Goal: Task Accomplishment & Management: Use online tool/utility

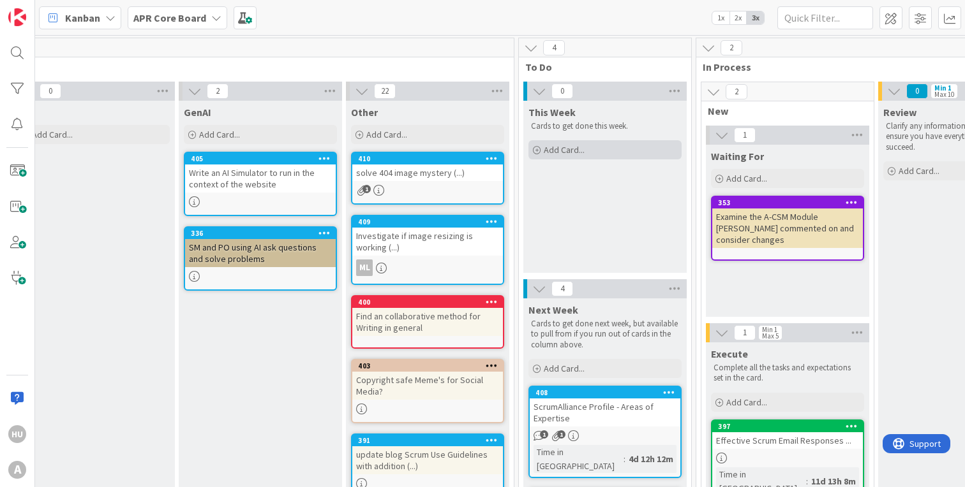
scroll to position [0, 535]
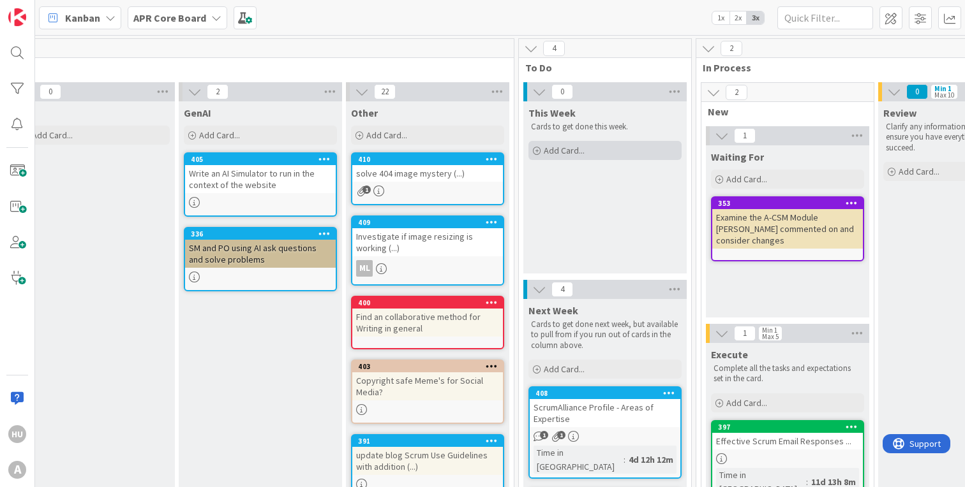
click at [556, 153] on span "Add Card..." at bounding box center [564, 150] width 41 height 11
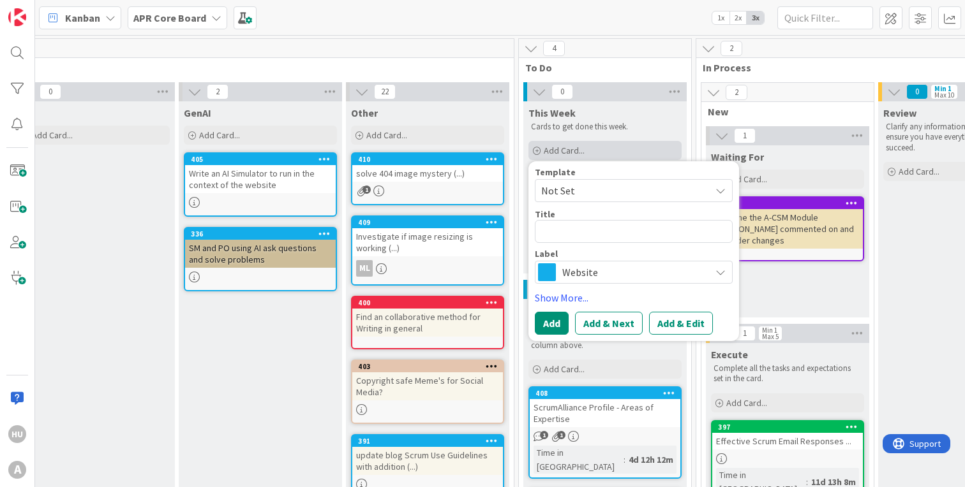
type textarea "x"
type textarea "w"
type textarea "x"
type textarea "wo"
type textarea "x"
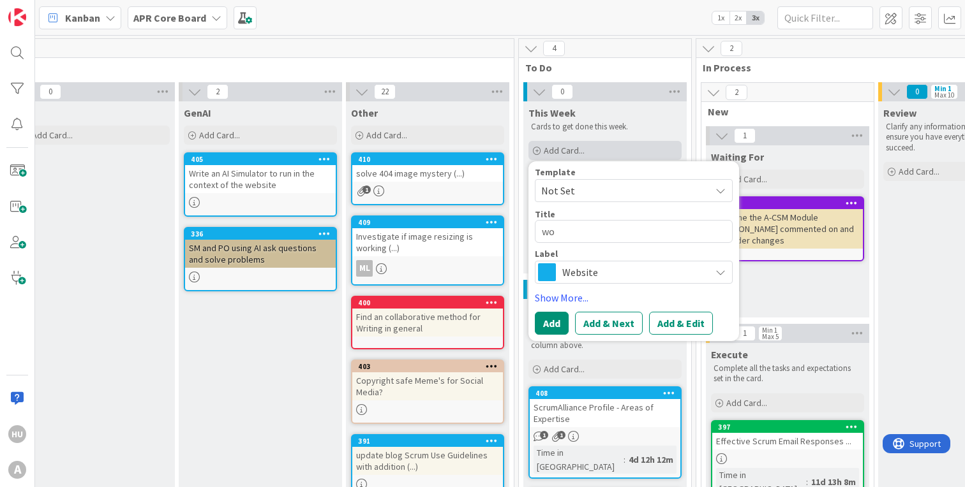
type textarea "wor"
type textarea "x"
type textarea "work"
type textarea "x"
type textarea "workb"
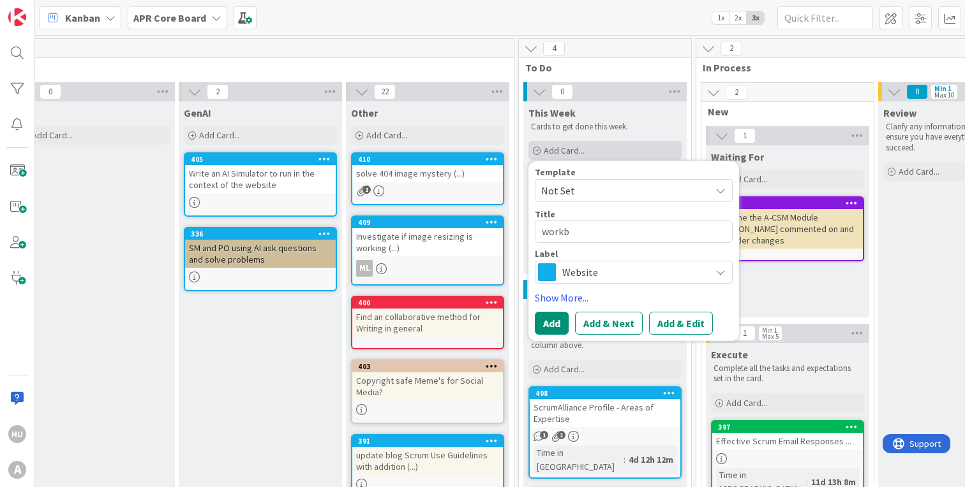
type textarea "x"
type textarea "workbo"
type textarea "x"
type textarea "workboo"
type textarea "x"
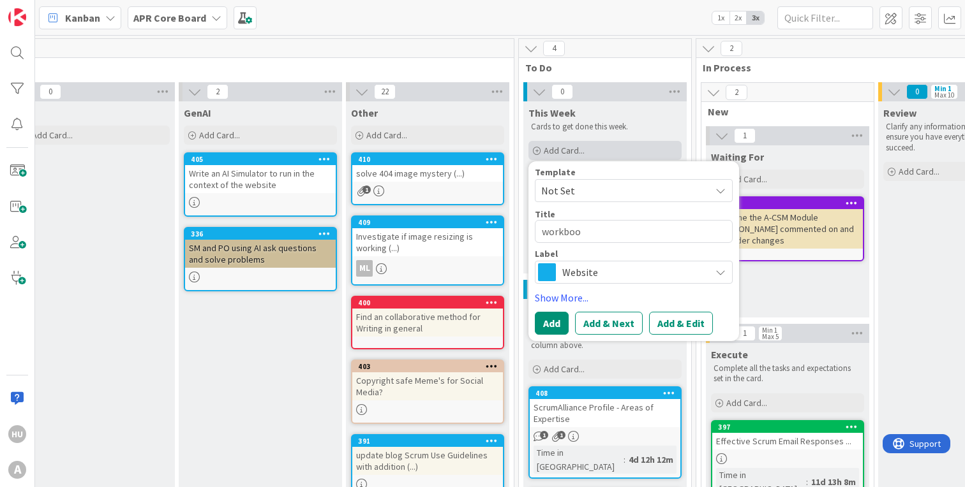
type textarea "workbook"
type textarea "x"
type textarea "workbook"
type textarea "x"
type textarea "workbook f"
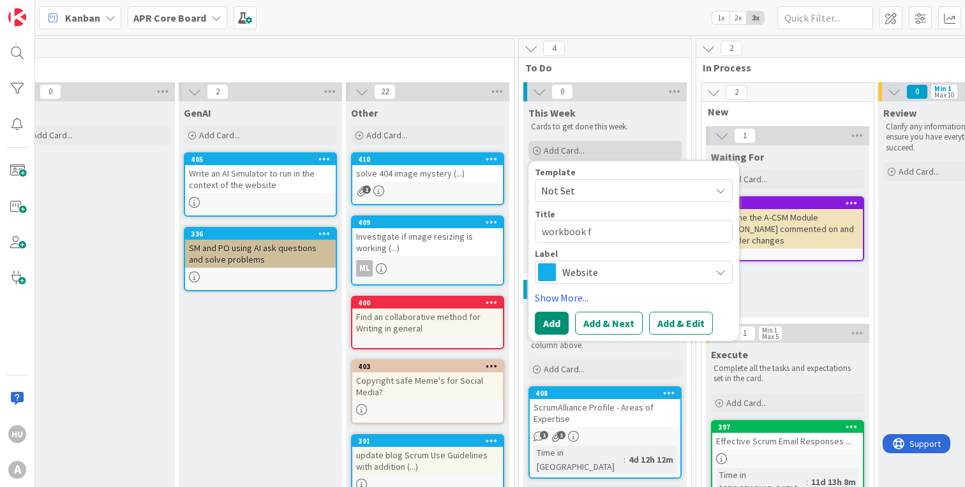
type textarea "x"
type textarea "workbook fo"
type textarea "x"
type textarea "workbook for"
type textarea "x"
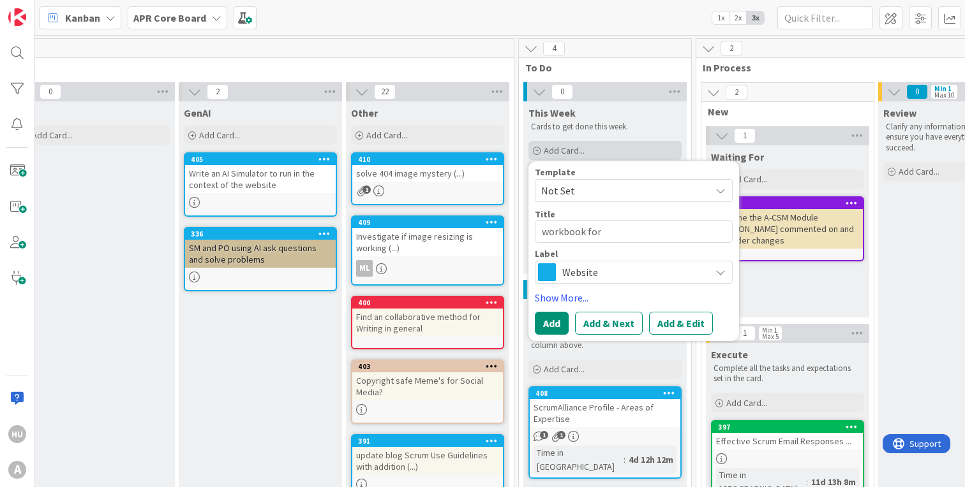
type textarea "workbook for"
type textarea "x"
type textarea "workbook for E"
type textarea "x"
type textarea "workbook for EC"
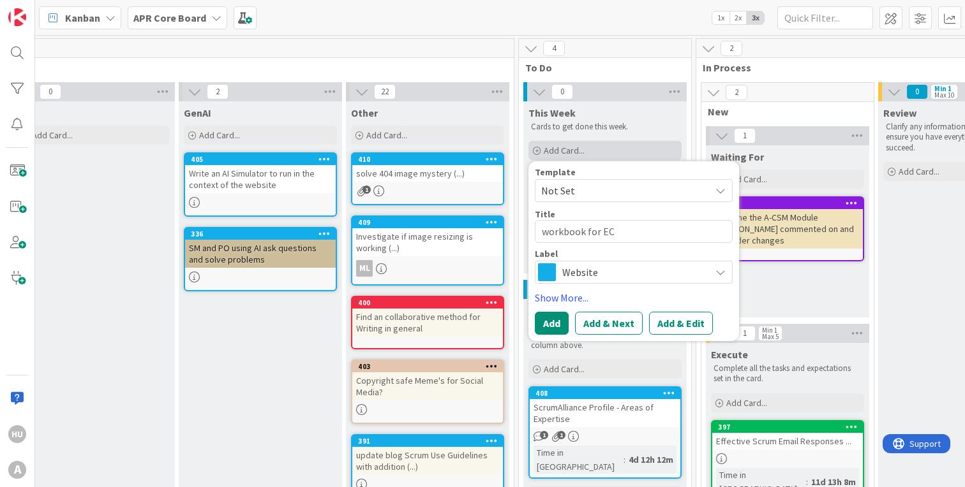
type textarea "x"
type textarea "workbook for ECC"
type textarea "x"
type textarea "workbook for ECCC"
click at [587, 279] on span "Website" at bounding box center [633, 272] width 142 height 18
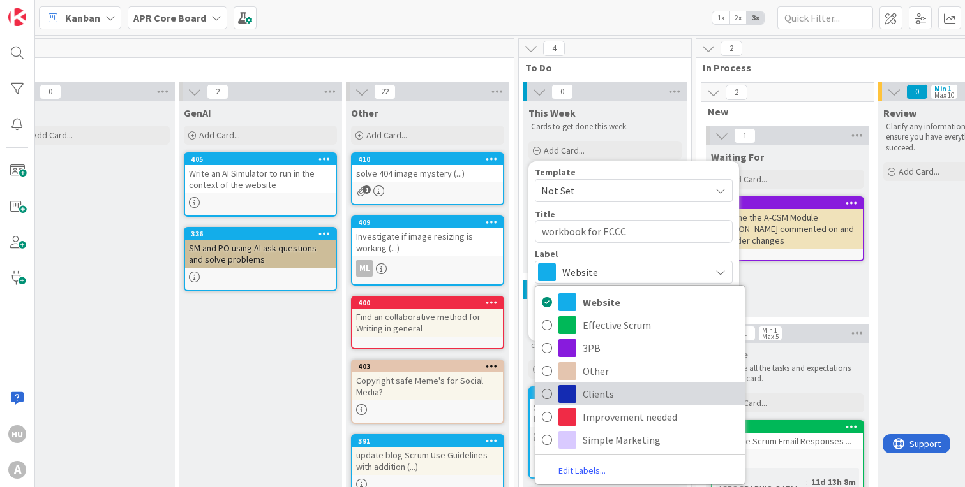
click at [590, 397] on span "Clients" at bounding box center [660, 394] width 156 height 19
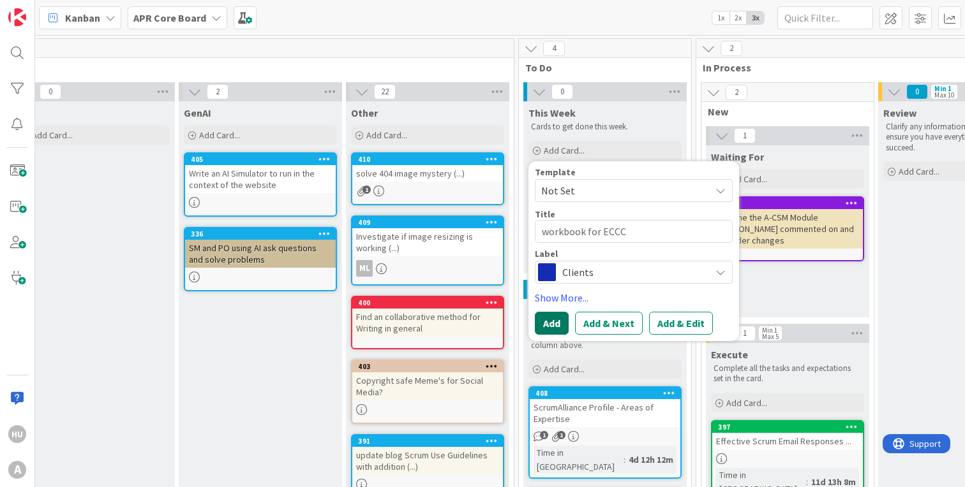
click at [551, 324] on button "Add" at bounding box center [552, 323] width 34 height 23
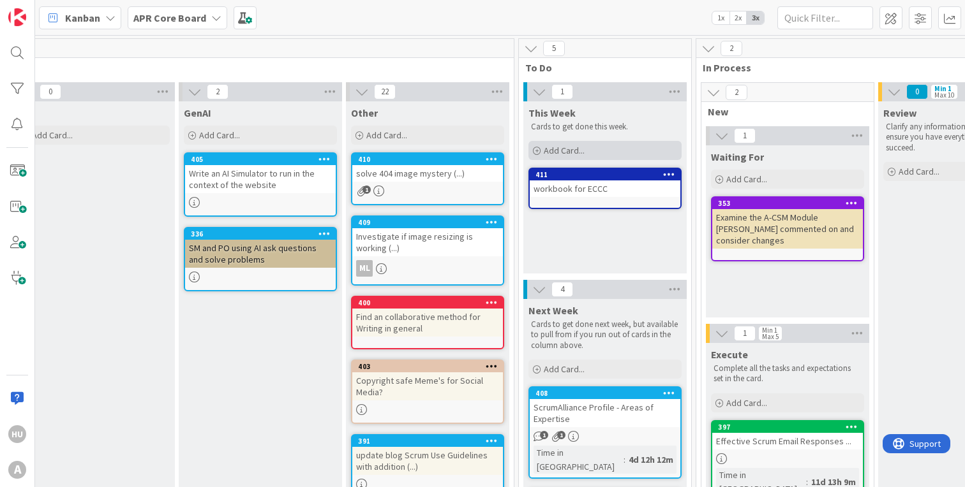
click at [555, 149] on span "Add Card..." at bounding box center [564, 150] width 41 height 11
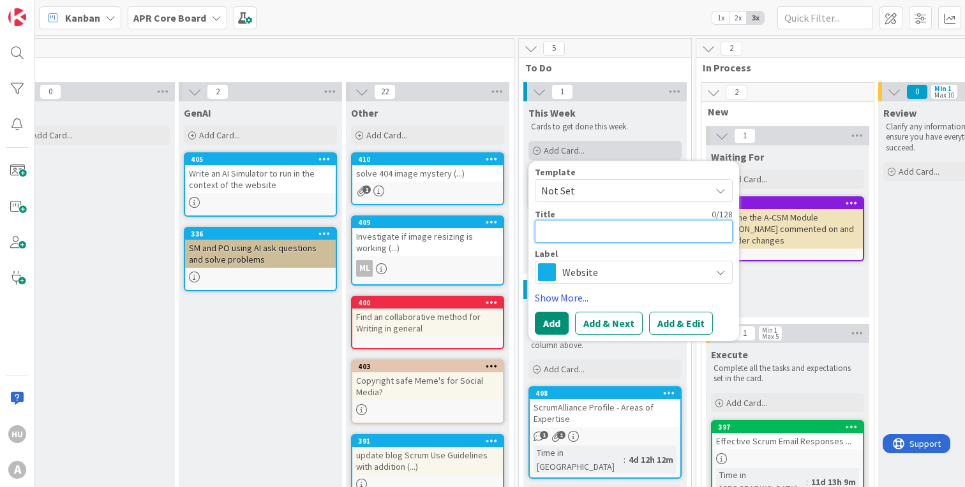
type textarea "x"
type textarea "M"
type textarea "x"
type textarea "Mu"
type textarea "x"
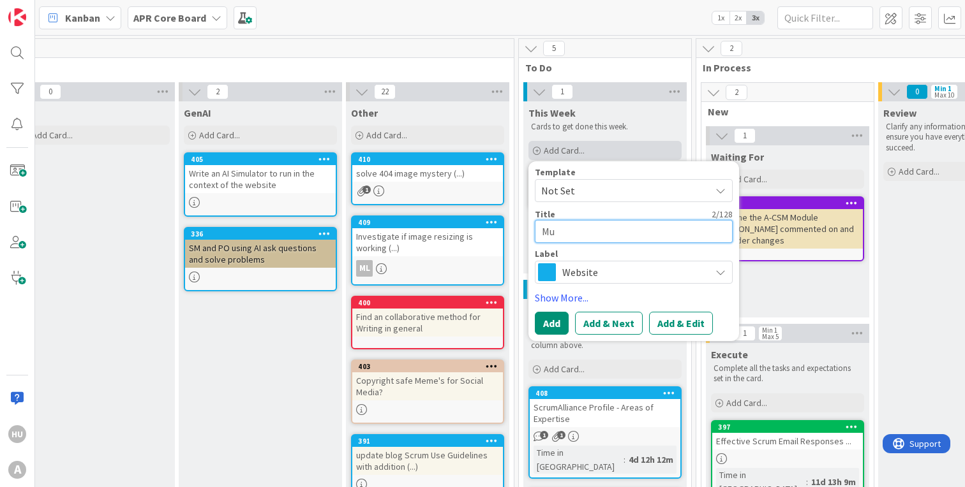
type textarea "Mur"
type textarea "x"
type textarea "Mura"
type textarea "x"
type textarea "Mural"
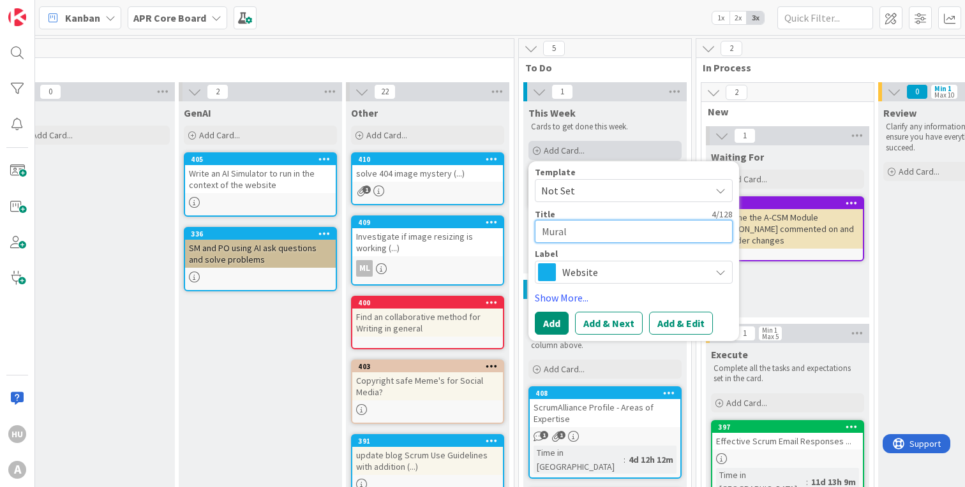
type textarea "x"
type textarea "Mural"
type textarea "x"
type textarea "Mural f"
type textarea "x"
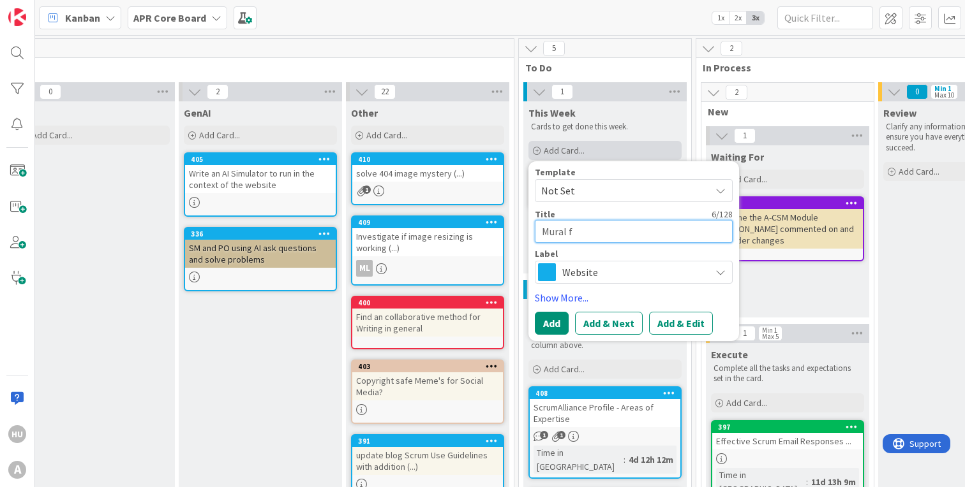
type textarea "Mural fo"
type textarea "x"
type textarea "Mural for"
type textarea "x"
type textarea "Mural for"
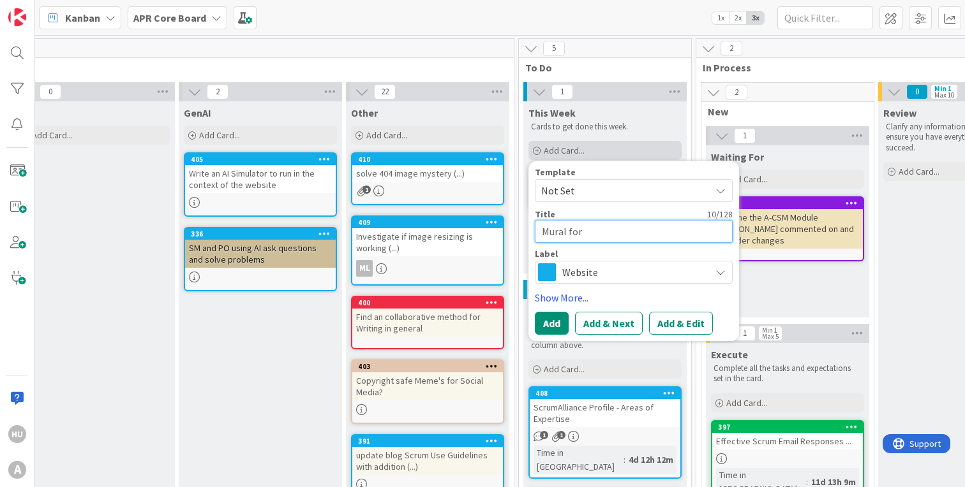
type textarea "x"
type textarea "Mural for E"
type textarea "x"
type textarea "Mural for EC"
type textarea "x"
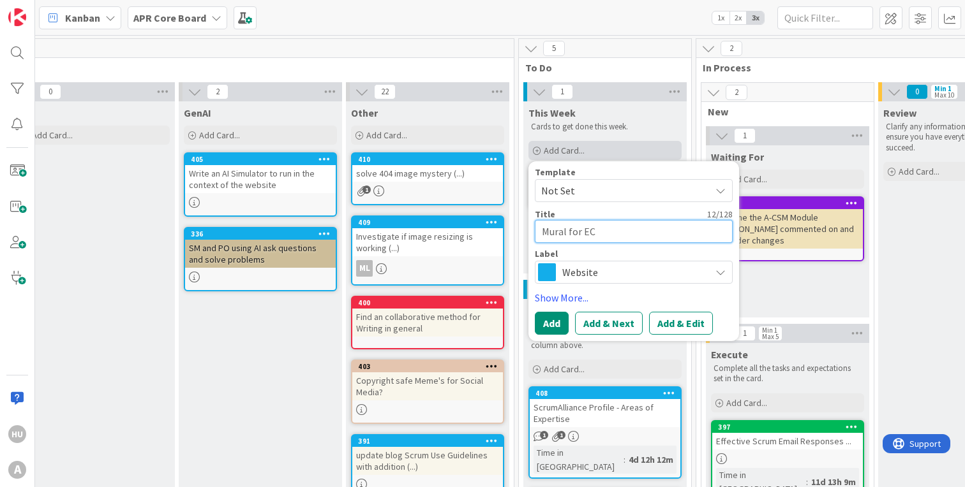
type textarea "Mural for ECC"
type textarea "x"
type textarea "Mural for ECCC"
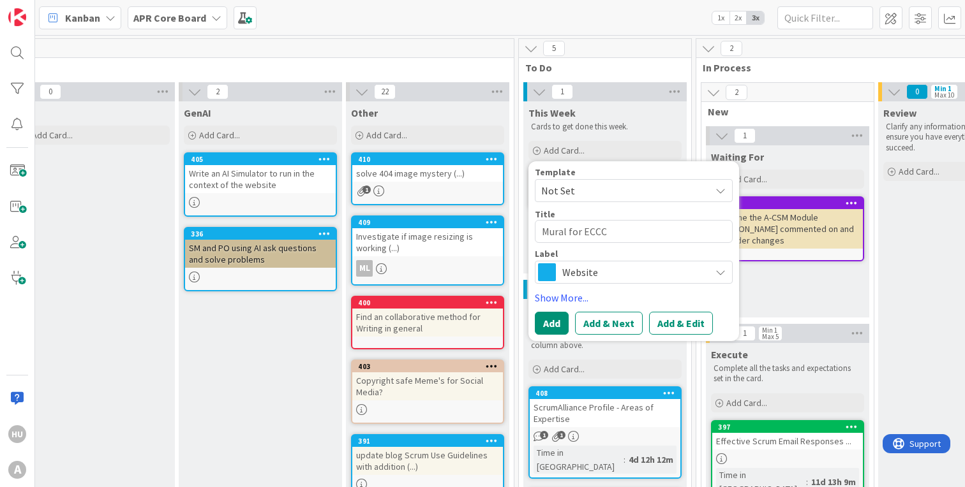
click at [576, 280] on span "Website" at bounding box center [633, 272] width 142 height 18
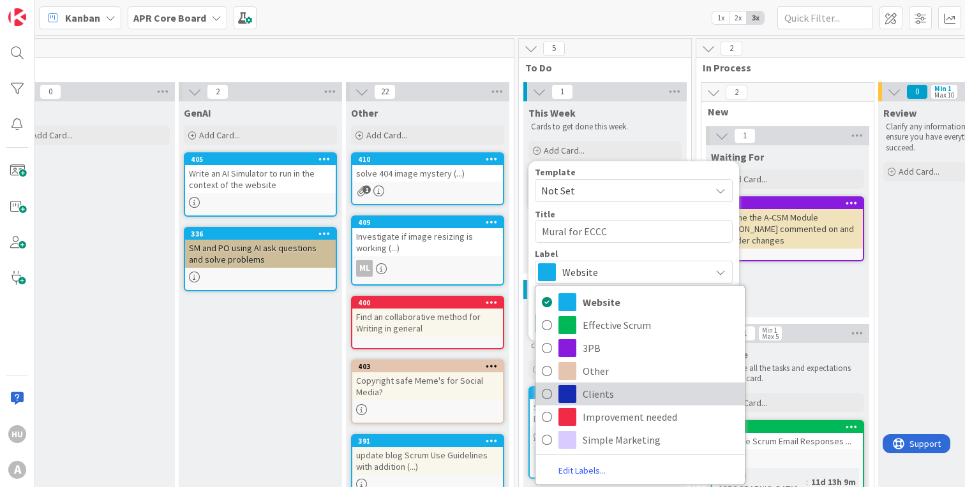
click at [591, 394] on span "Clients" at bounding box center [660, 394] width 156 height 19
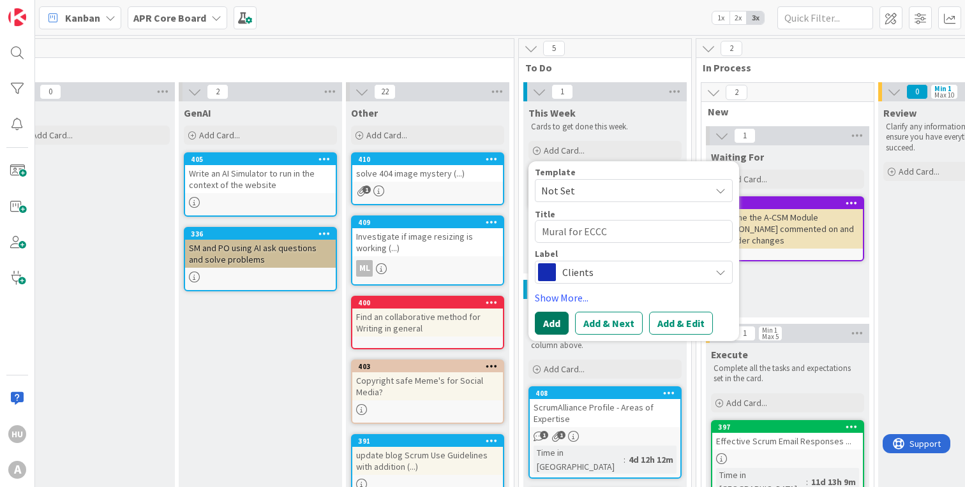
click at [552, 325] on button "Add" at bounding box center [552, 323] width 34 height 23
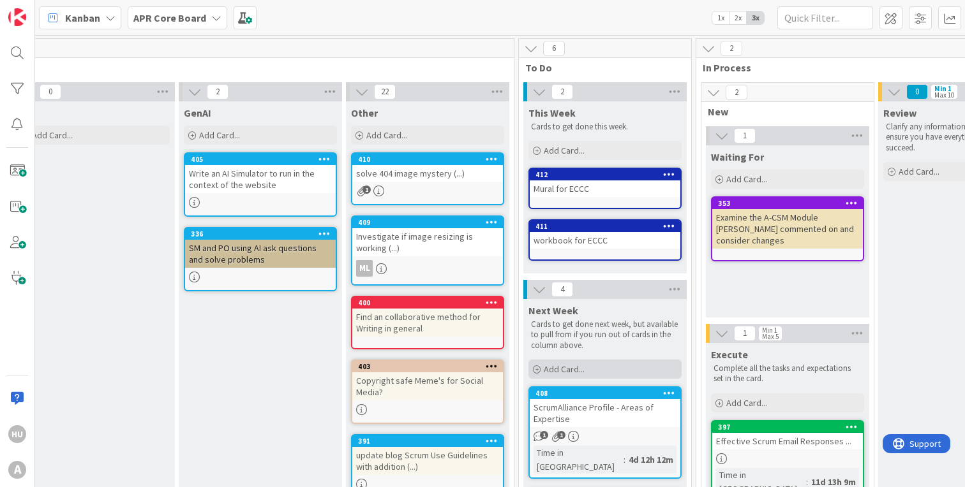
click at [577, 375] on span "Add Card..." at bounding box center [564, 369] width 41 height 11
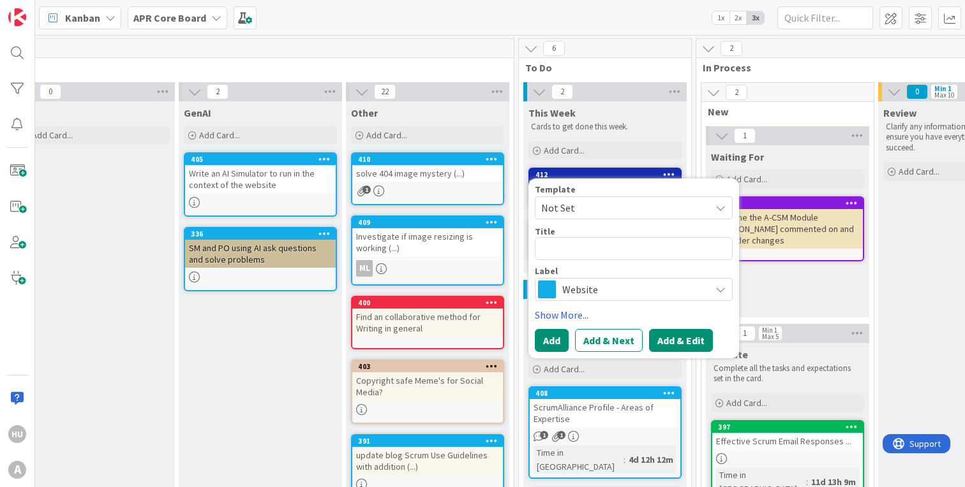
click at [662, 338] on button "Add & Edit" at bounding box center [681, 340] width 64 height 23
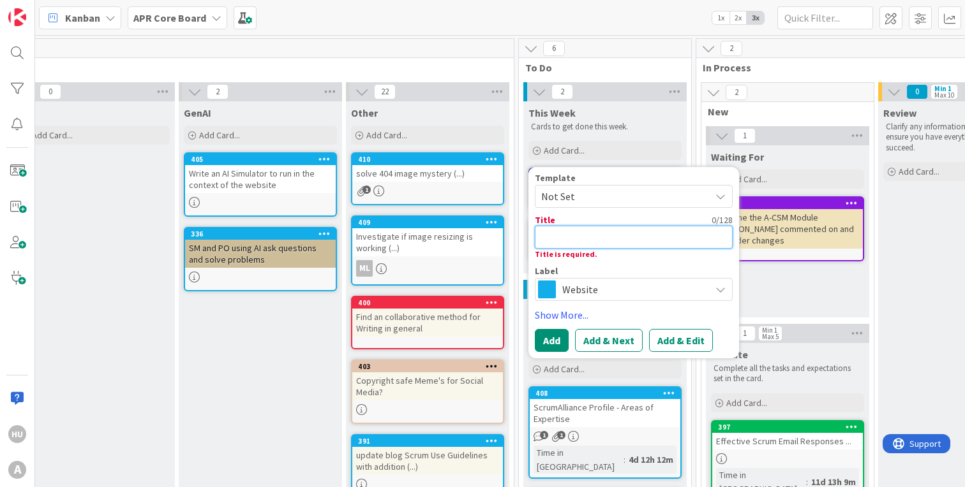
click at [567, 241] on textarea at bounding box center [634, 237] width 198 height 23
paste textarea "AHrefs report of broken links:"
type textarea "x"
type textarea "AHrefs report of broken links:"
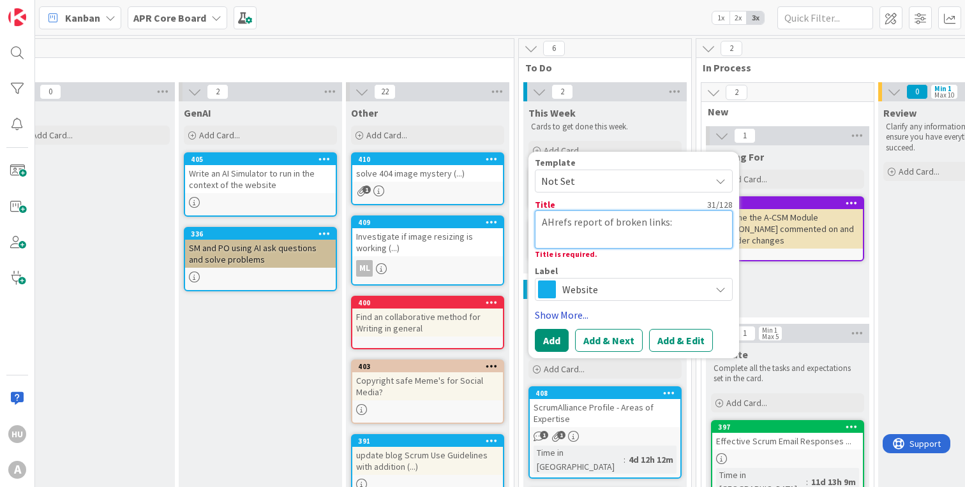
type textarea "x"
type textarea "AHrefs report of broken links:"
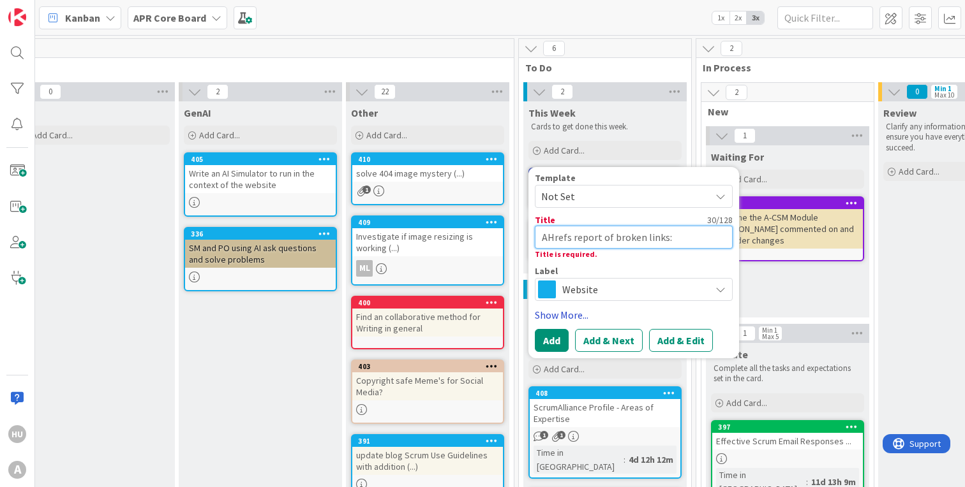
type textarea "x"
type textarea "AHrefs report of broken links"
click at [670, 340] on button "Add & Edit" at bounding box center [681, 340] width 64 height 23
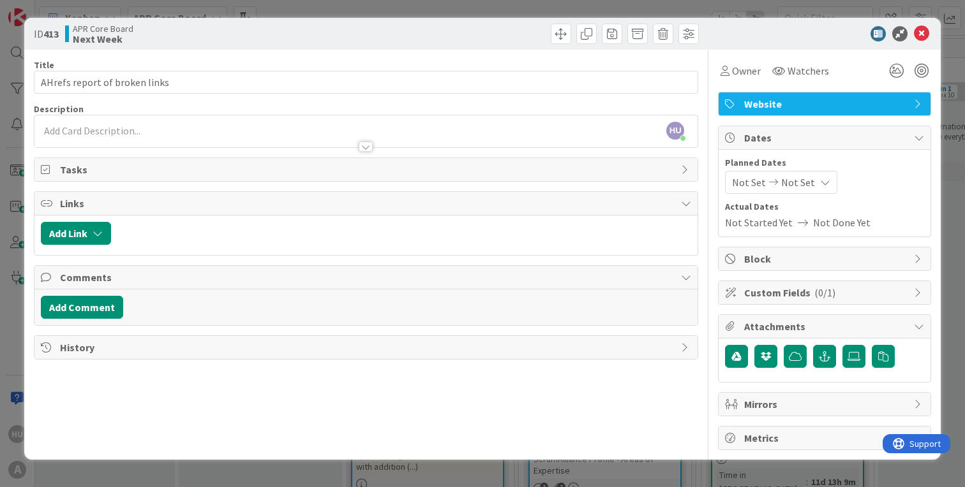
click at [103, 137] on div at bounding box center [365, 140] width 663 height 13
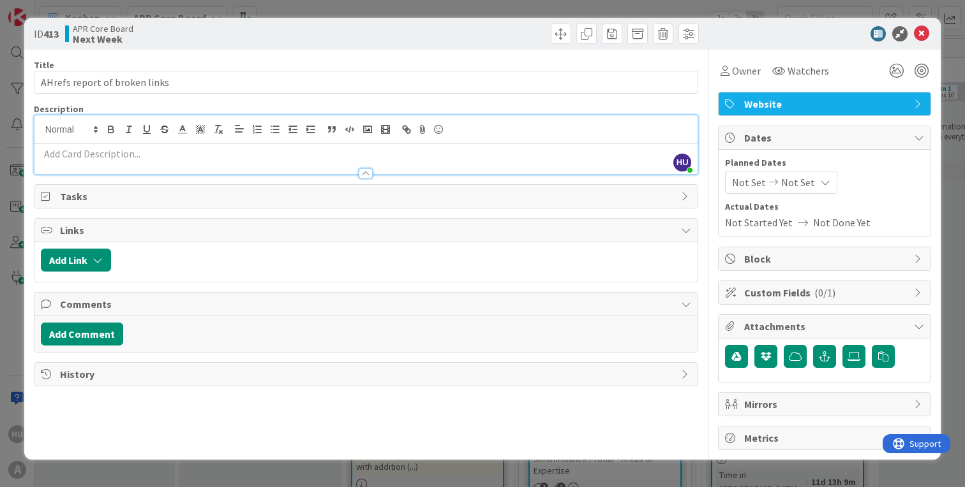
click at [93, 159] on p at bounding box center [366, 154] width 650 height 15
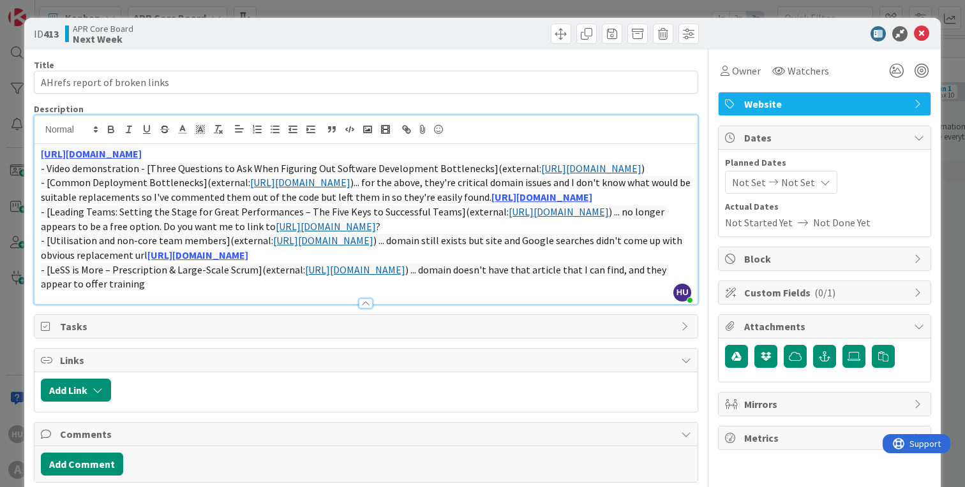
click at [545, 304] on div at bounding box center [365, 297] width 663 height 13
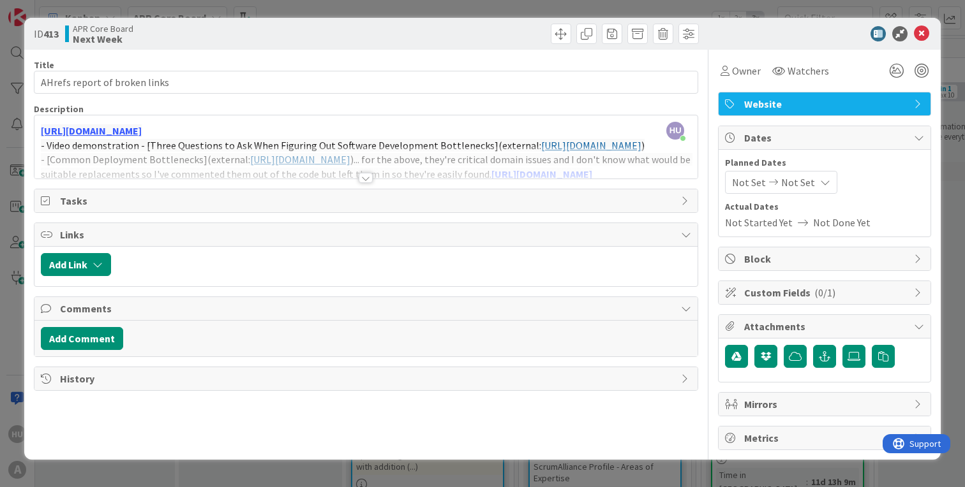
click at [484, 124] on p "https://agilepainrelief.com/glossary/bottlenecks/" at bounding box center [366, 131] width 650 height 15
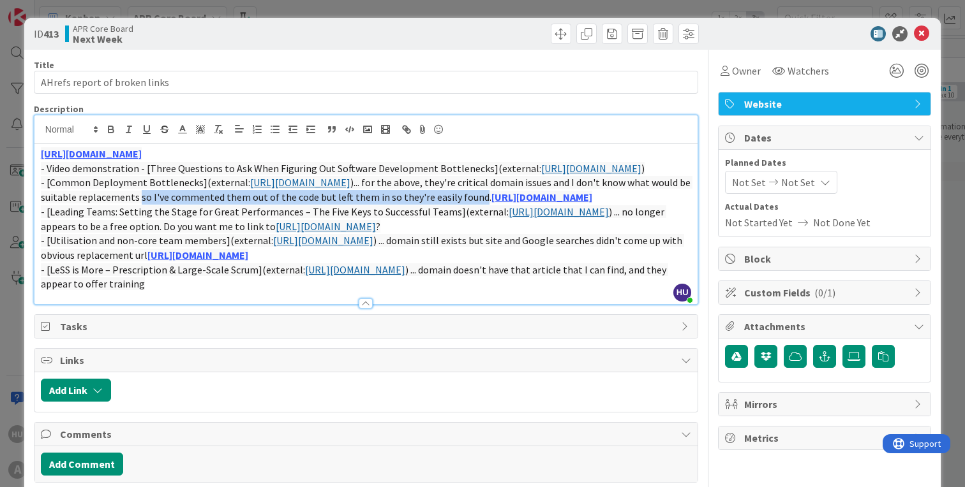
drag, startPoint x: 304, startPoint y: 212, endPoint x: 66, endPoint y: 227, distance: 237.8
click at [66, 204] on span ")... for the above, they're critical domain issues and I don't know what would …" at bounding box center [366, 189] width 651 height 27
click at [200, 130] on polyline at bounding box center [200, 129] width 4 height 5
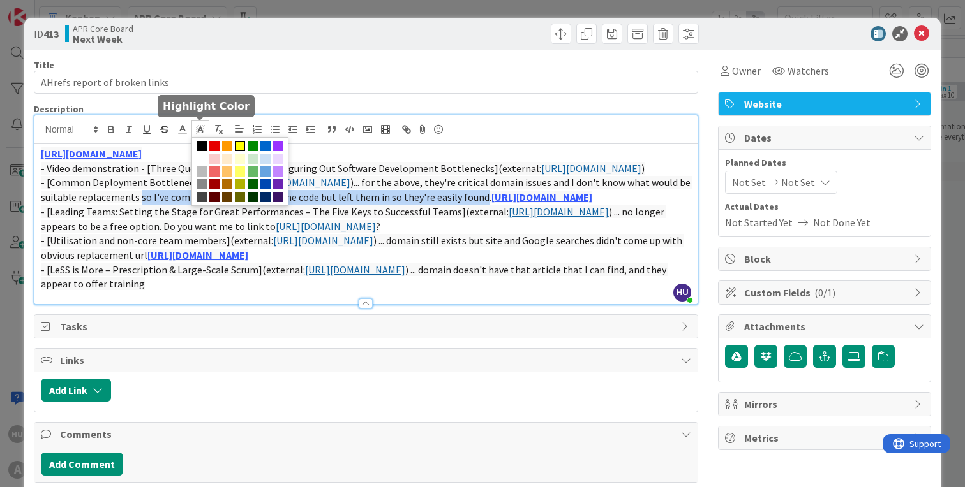
click at [241, 149] on span at bounding box center [240, 146] width 10 height 10
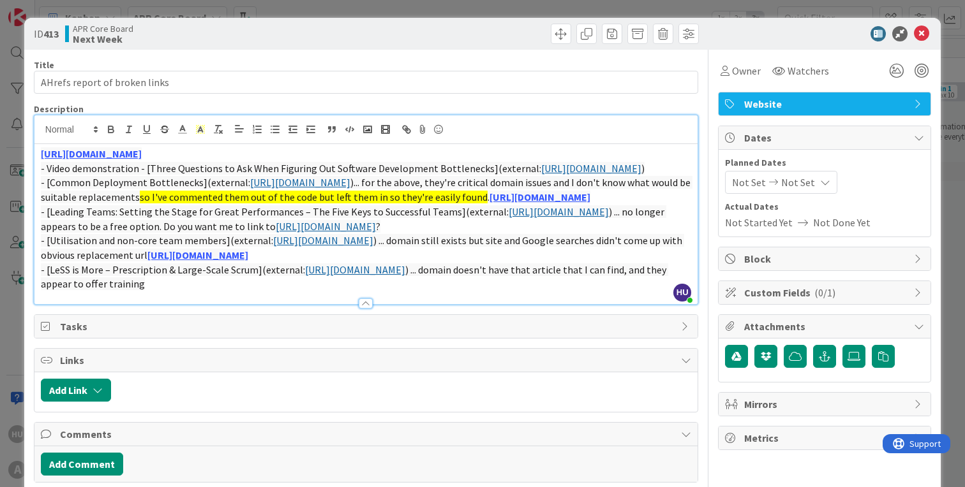
click at [487, 204] on span "." at bounding box center [488, 197] width 2 height 13
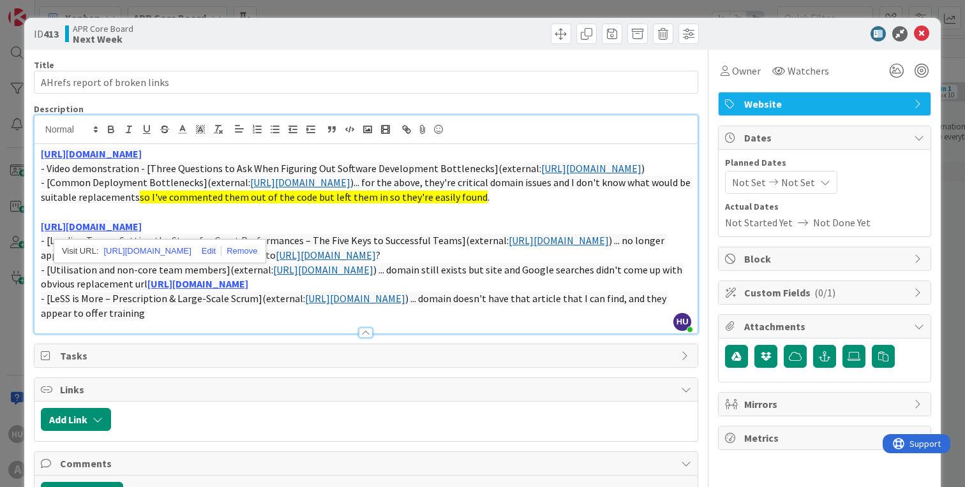
click at [330, 204] on span "so I've commented them out of the code but left them in so they're easily found" at bounding box center [314, 197] width 348 height 13
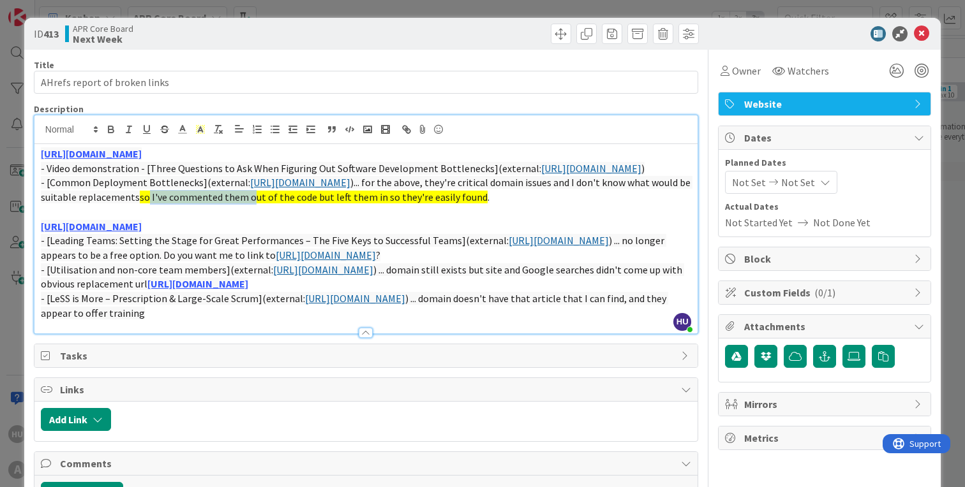
drag, startPoint x: 313, startPoint y: 212, endPoint x: 413, endPoint y: 209, distance: 100.2
click at [413, 204] on span "so I've commented them out of the code but left them in so they're easily found" at bounding box center [314, 197] width 348 height 13
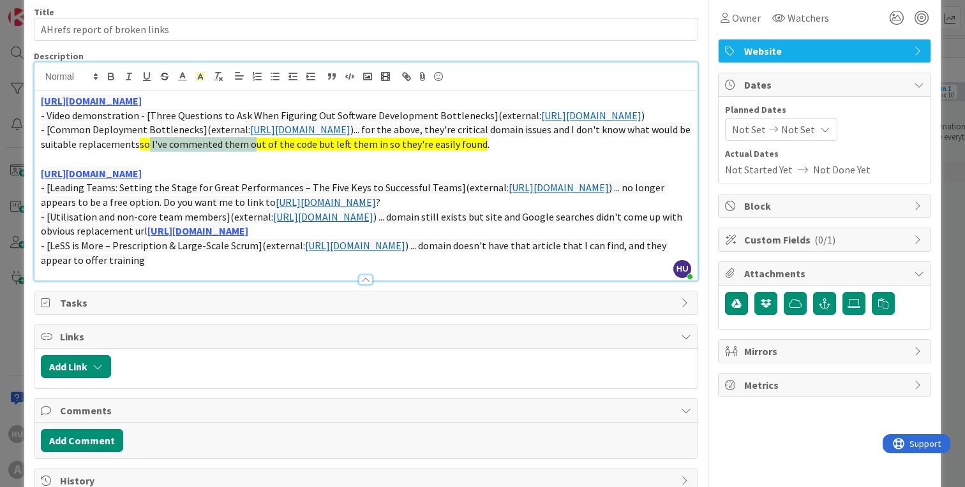
scroll to position [56, 0]
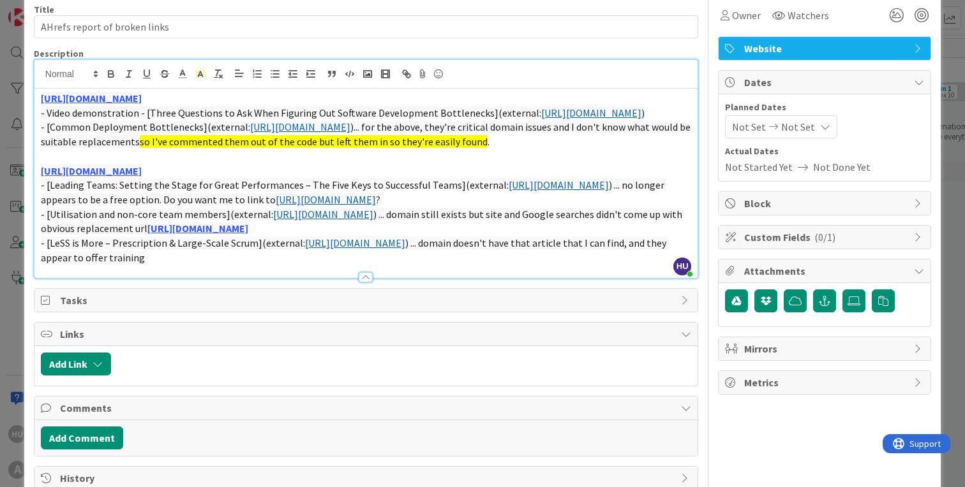
click at [318, 179] on p "https://agilepainrelief.com/glossary/scrum-team/" at bounding box center [366, 171] width 650 height 15
click at [429, 235] on span ") ... domain still exists but site and Google searches didn't come up with obvi…" at bounding box center [362, 221] width 643 height 27
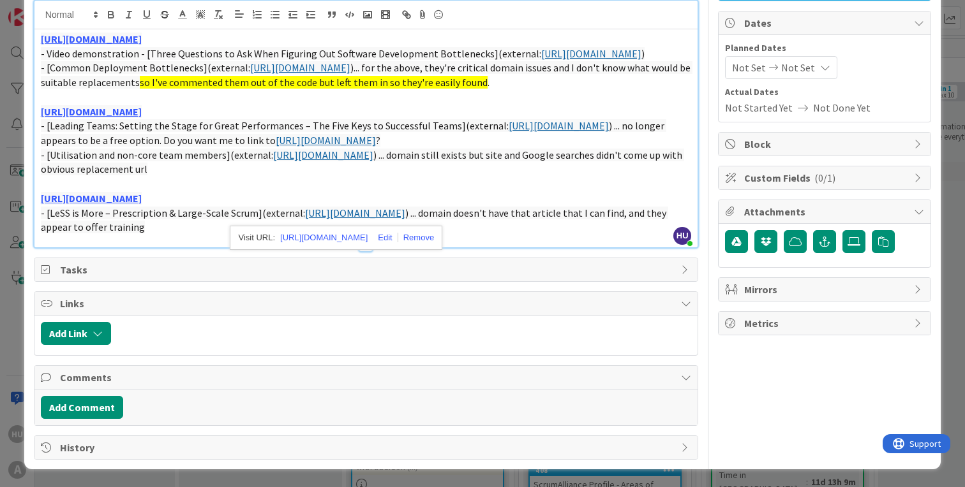
scroll to position [144, 0]
click at [579, 184] on p at bounding box center [366, 184] width 650 height 15
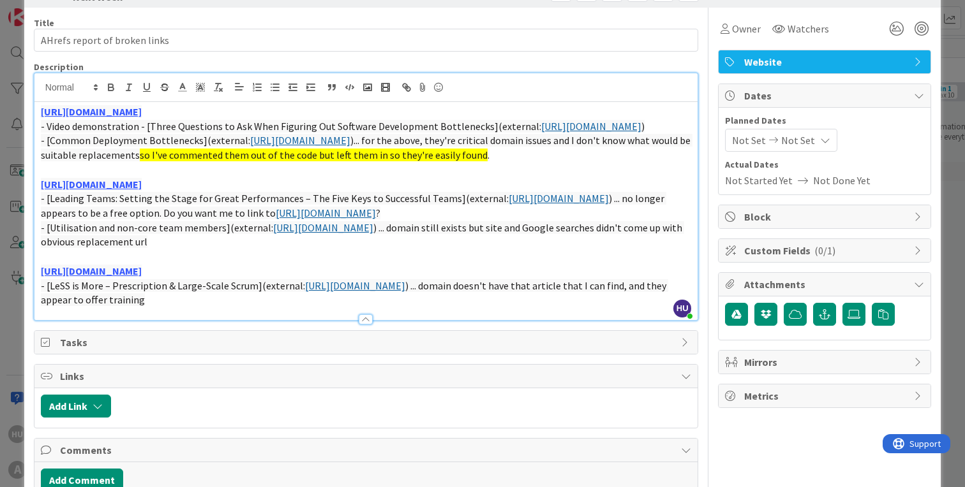
scroll to position [0, 0]
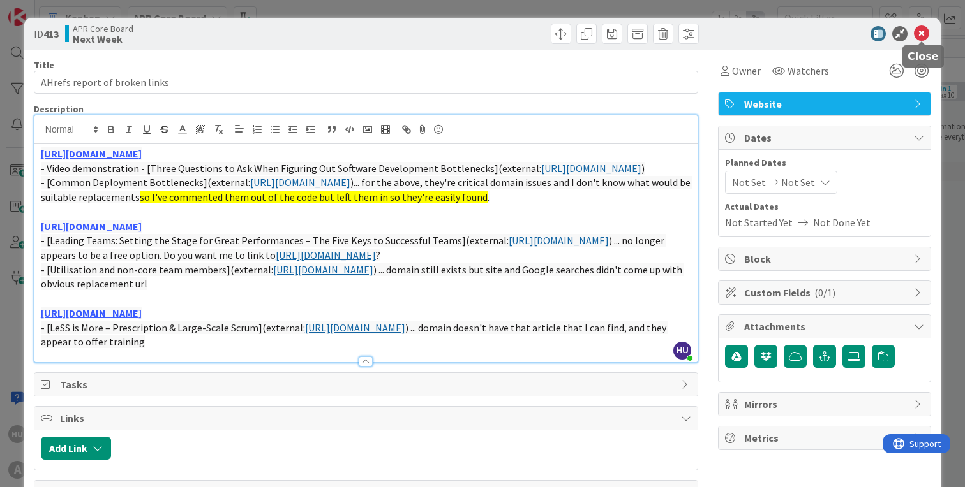
click at [923, 36] on icon at bounding box center [921, 33] width 15 height 15
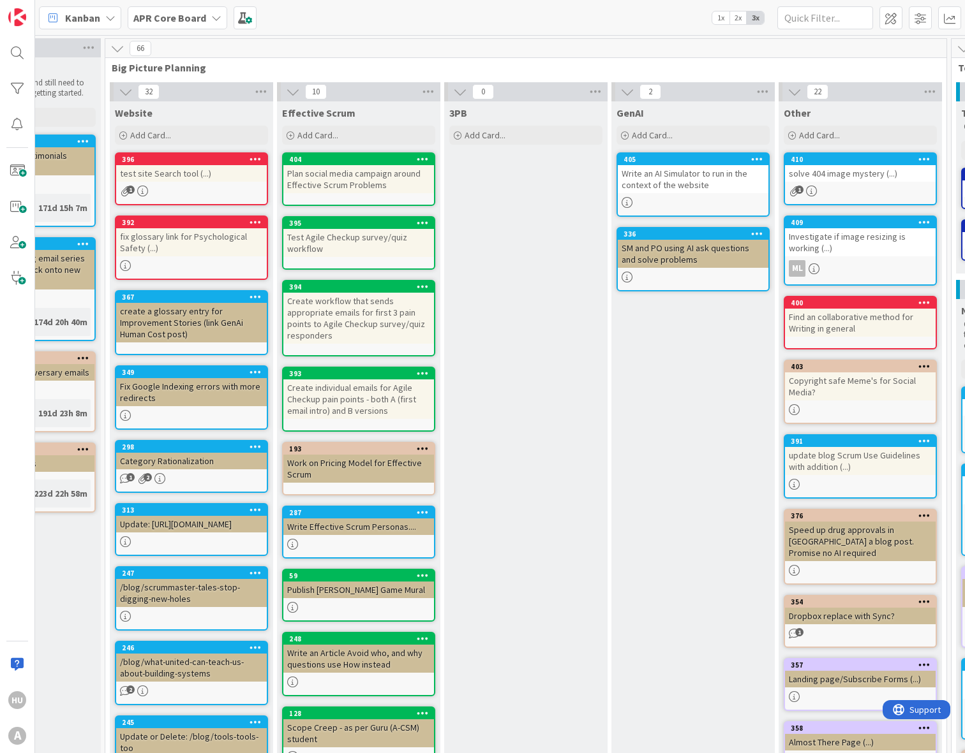
scroll to position [0, 93]
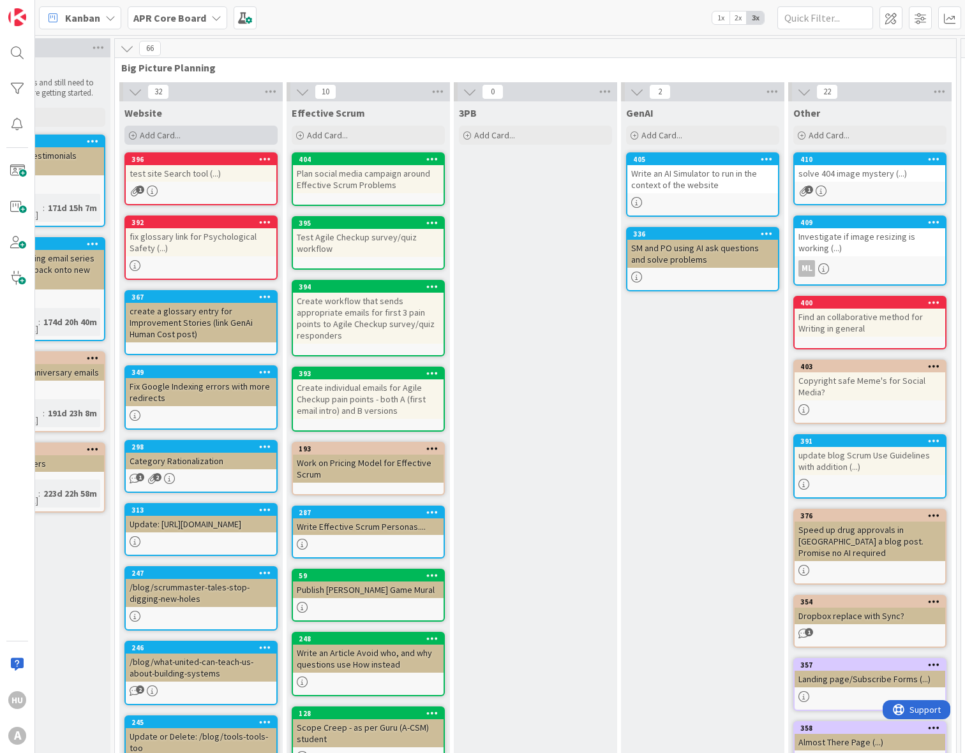
click at [149, 133] on span "Add Card..." at bounding box center [160, 135] width 41 height 11
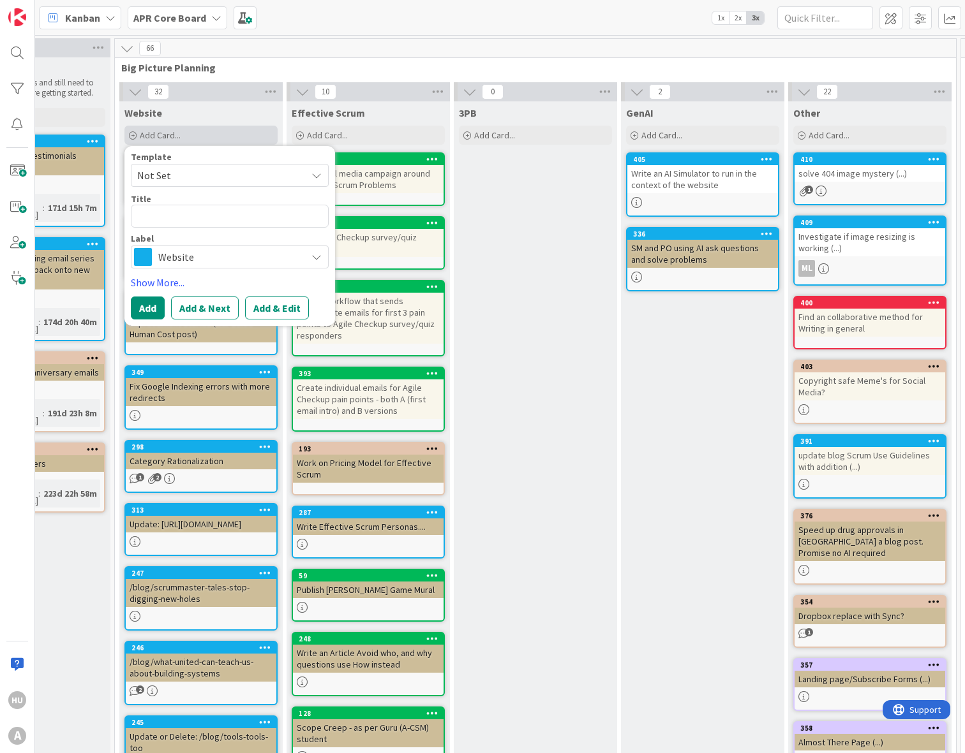
type textarea "x"
type textarea "A"
type textarea "x"
type textarea "AH"
type textarea "x"
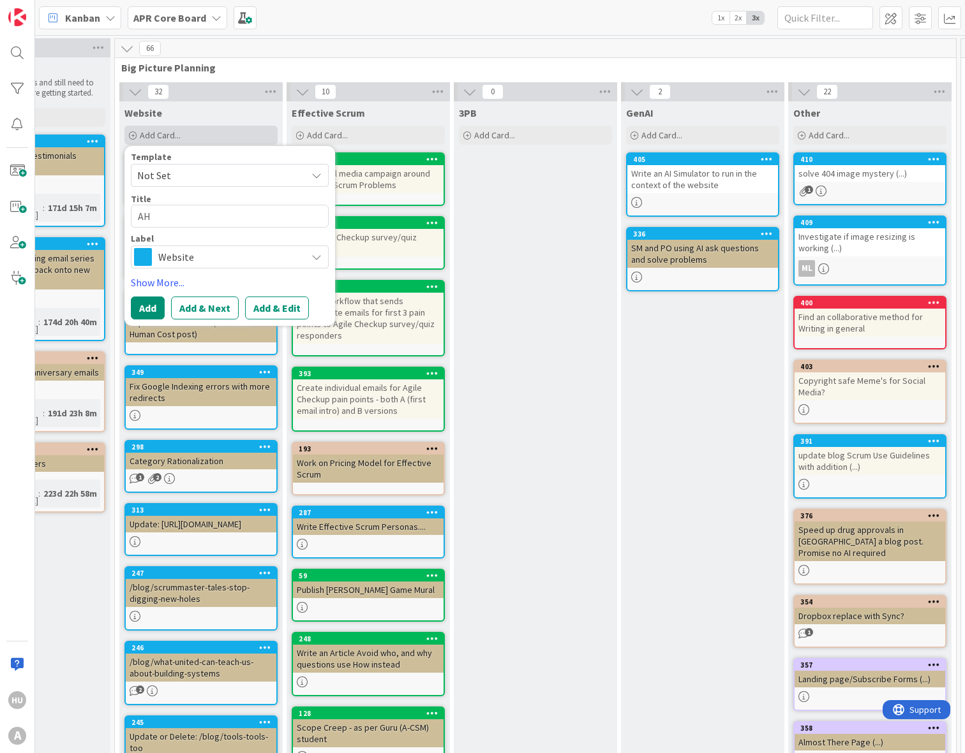
type textarea "AHr"
type textarea "x"
type textarea "AHre"
type textarea "x"
type textarea "AHref"
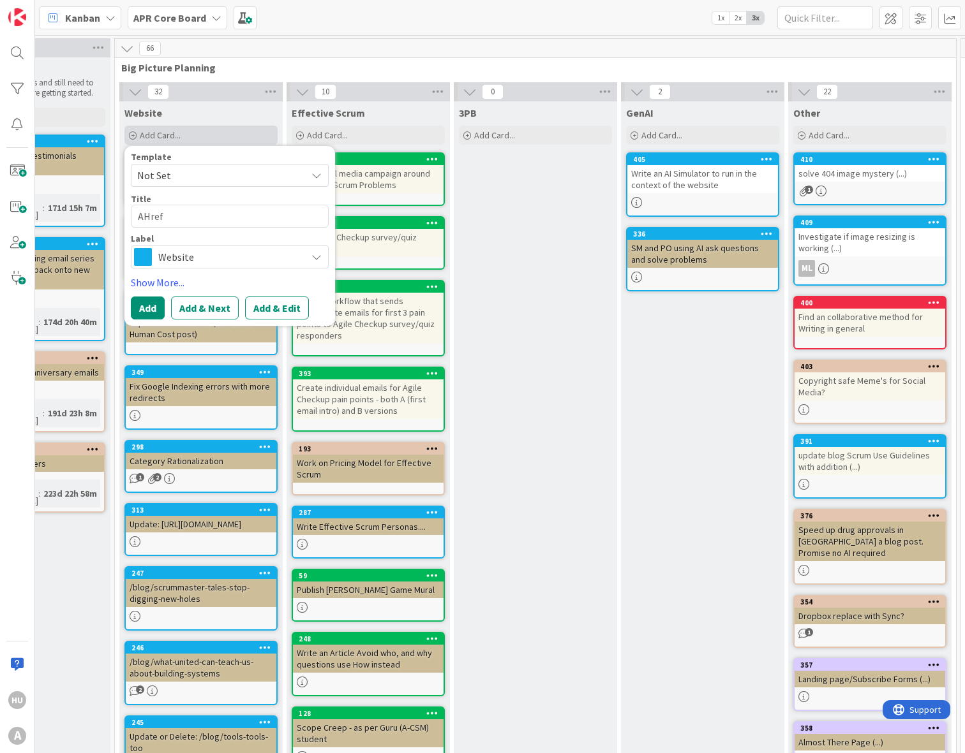
type textarea "x"
type textarea "AHrefs"
type textarea "x"
type textarea "AHrefs"
type textarea "x"
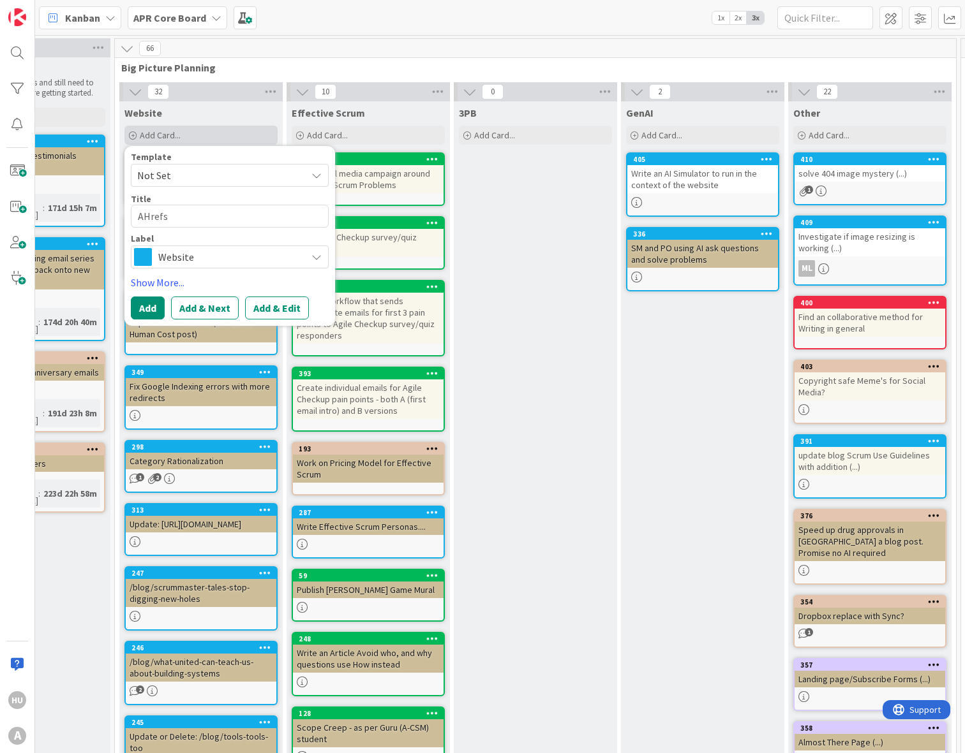
type textarea "AHrefs b"
type textarea "x"
type textarea "AHrefs br"
type textarea "x"
type textarea "AHrefs bro"
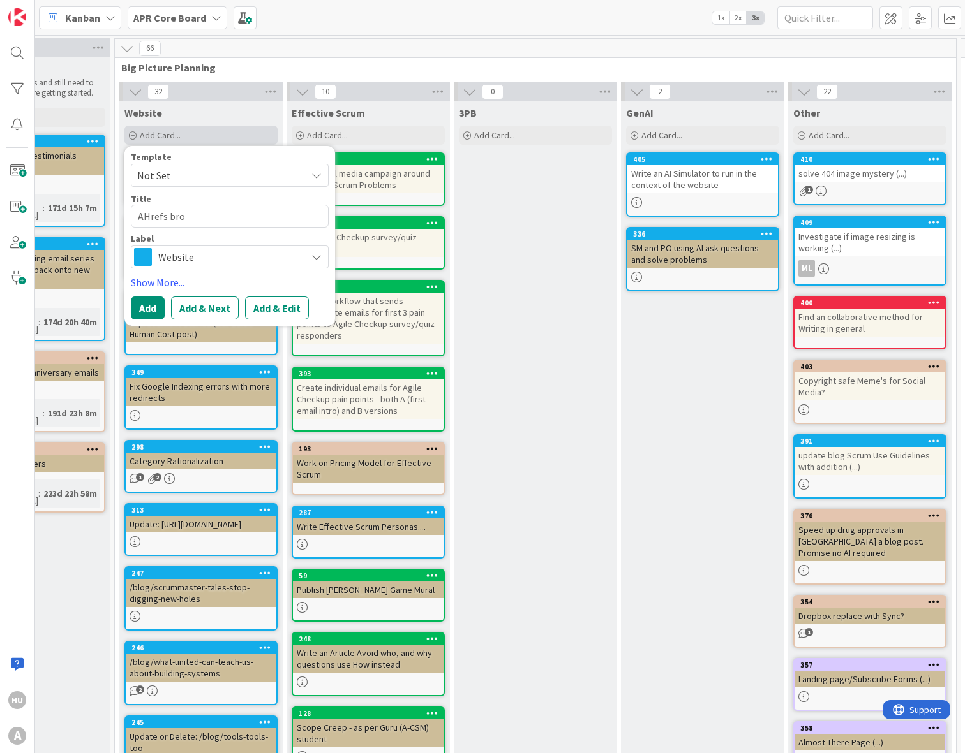
type textarea "x"
type textarea "AHrefs broke"
type textarea "x"
type textarea "AHrefs broken"
type textarea "x"
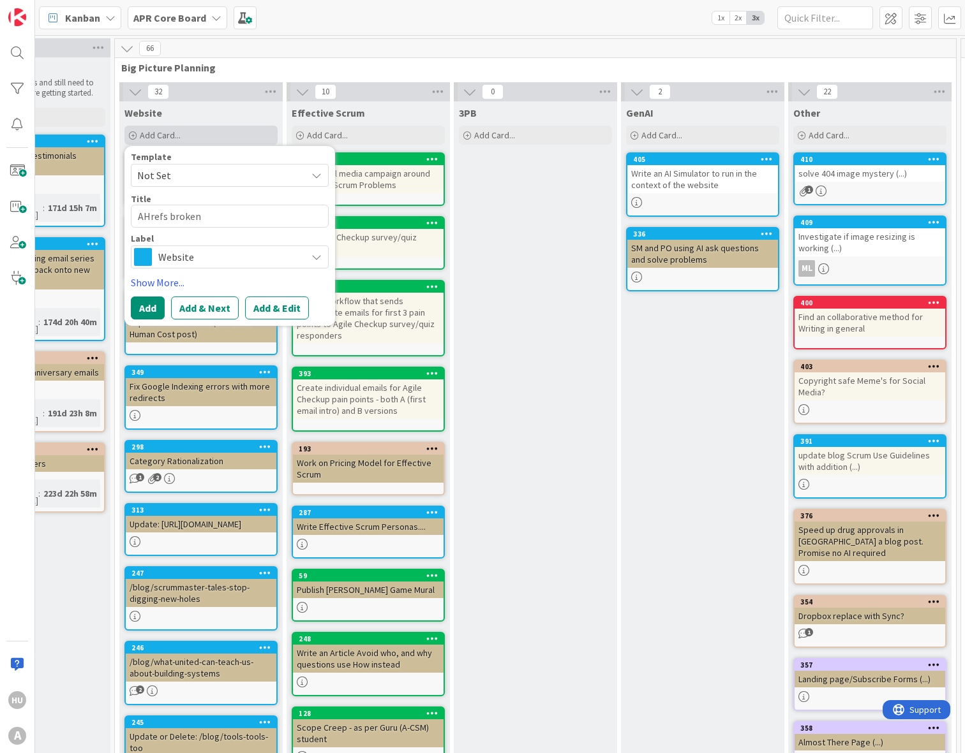
type textarea "AHrefs broken"
type textarea "x"
type textarea "AHrefs broken l"
type textarea "x"
type textarea "AHrefs broken li"
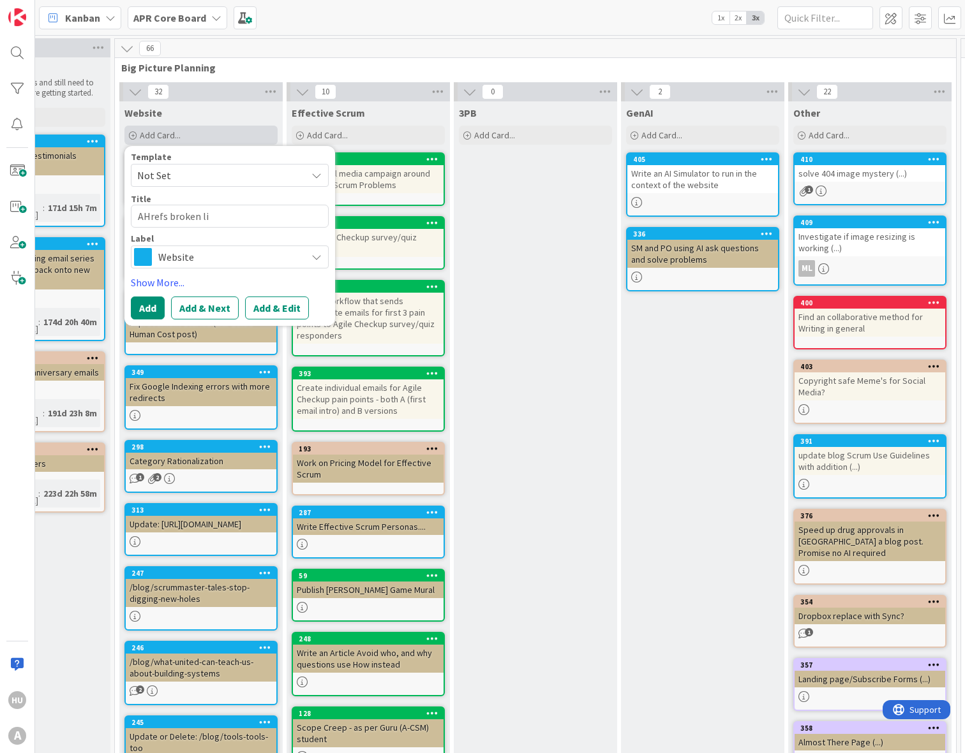
type textarea "x"
type textarea "AHrefs broken lin"
type textarea "x"
type textarea "AHrefs broken links"
type textarea "x"
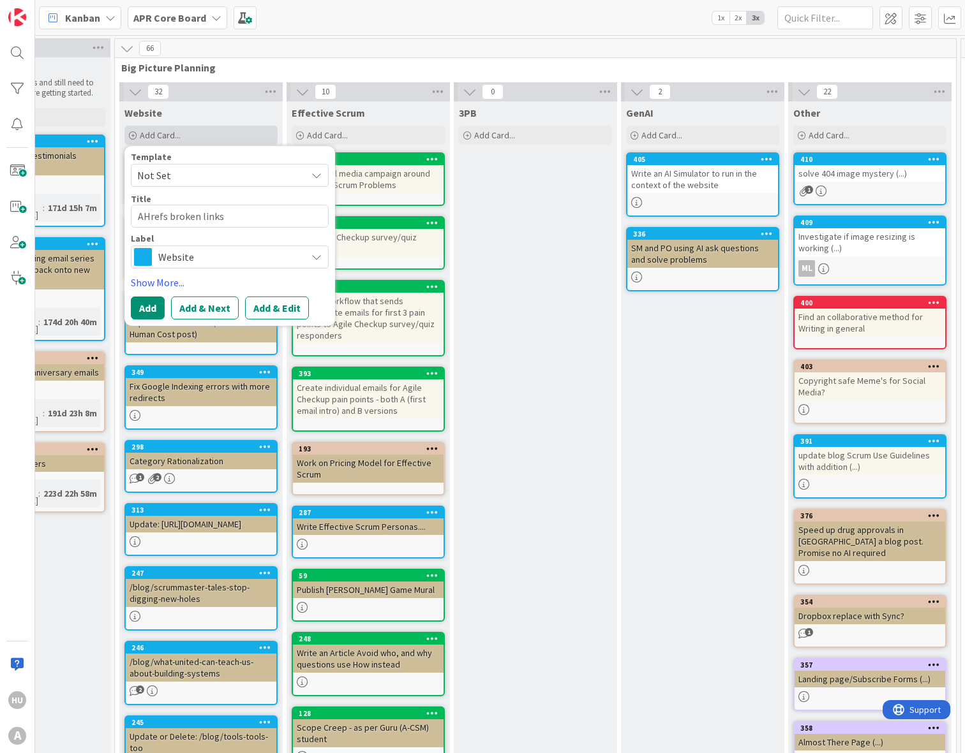
type textarea "AHrefs broken links"
type textarea "x"
type textarea "AHrefs broken links i"
type textarea "x"
type textarea "AHrefs broken links in"
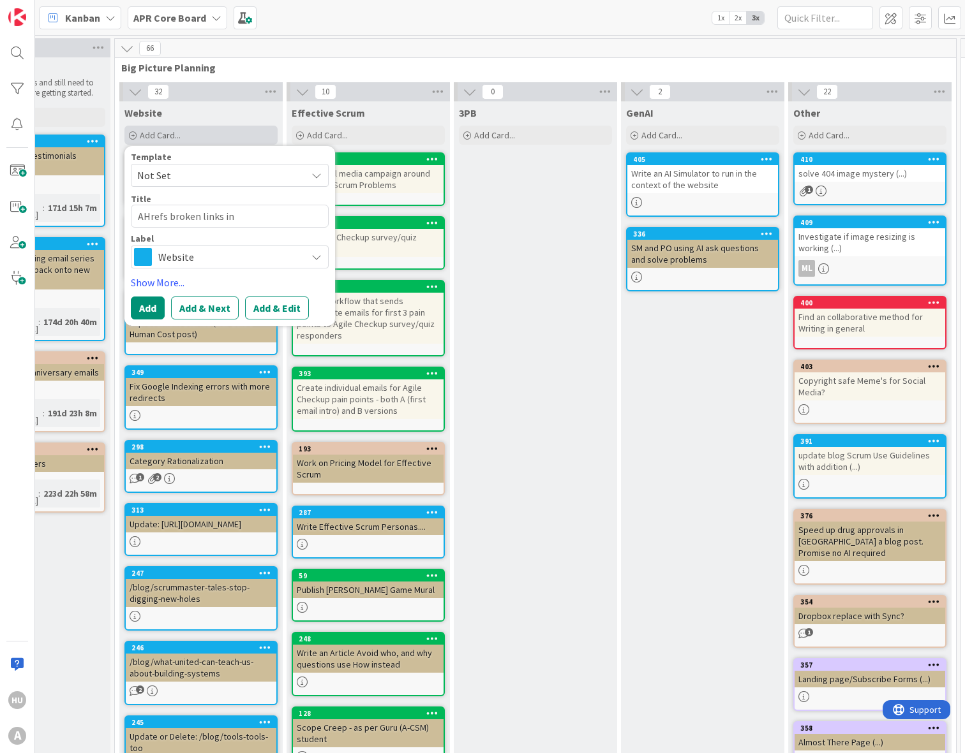
type textarea "x"
type textarea "AHrefs broken links in"
type textarea "x"
type textarea "AHrefs broken links in r"
type textarea "x"
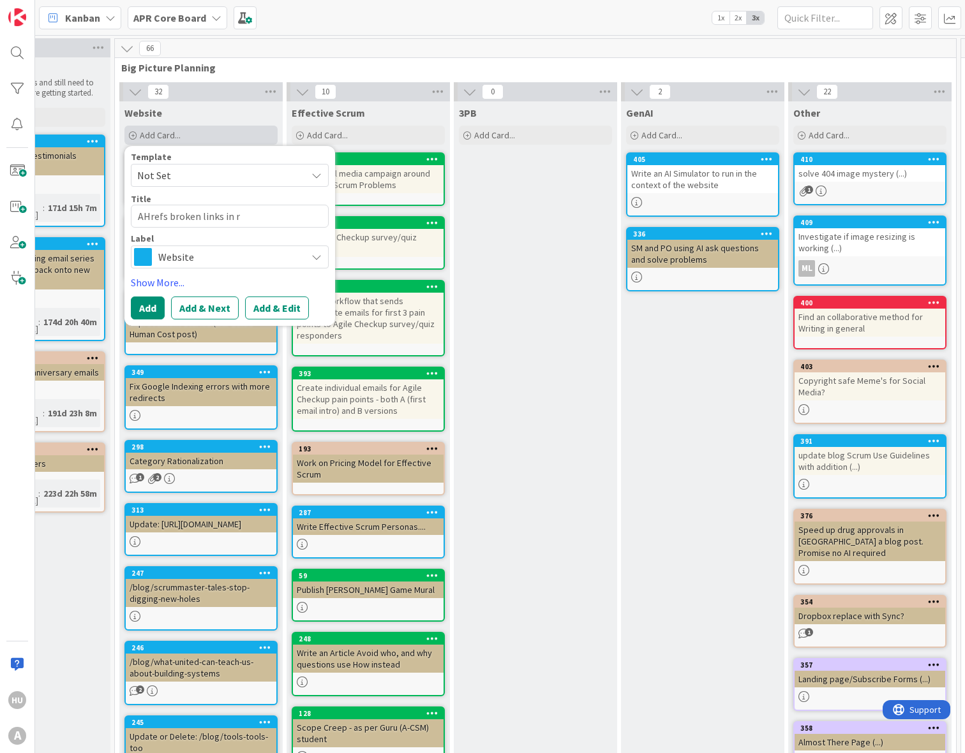
type textarea "AHrefs broken links in re"
type textarea "x"
type textarea "AHrefs broken links in red"
type textarea "x"
type textarea "AHrefs broken links in redi"
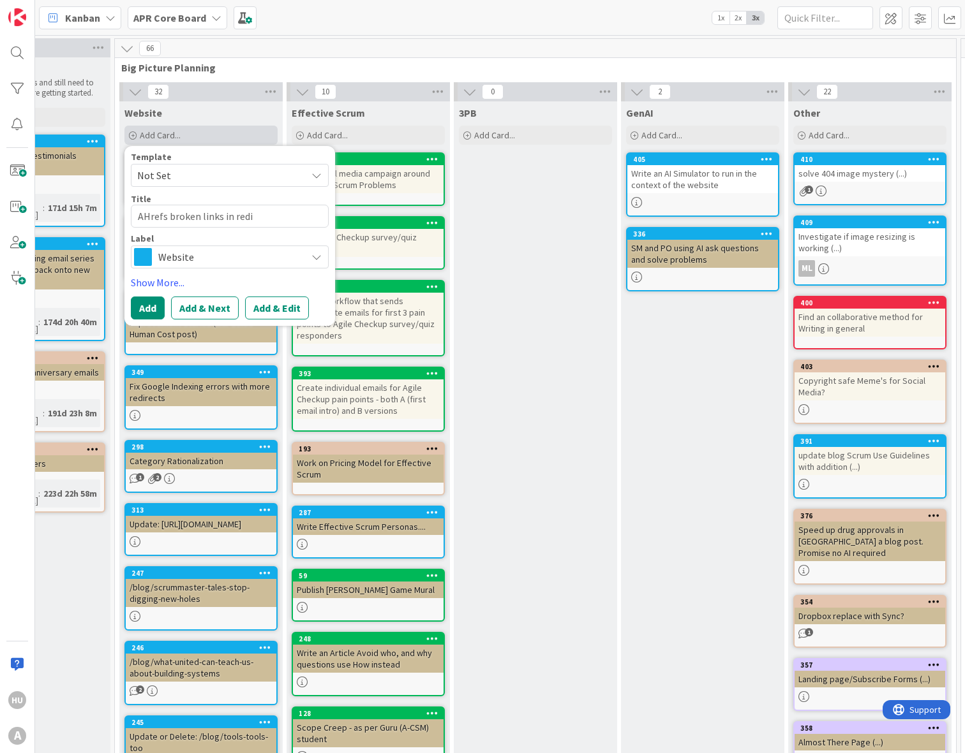
type textarea "x"
type textarea "AHrefs broken links in redir"
type textarea "x"
type textarea "AHrefs broken links in redire"
type textarea "x"
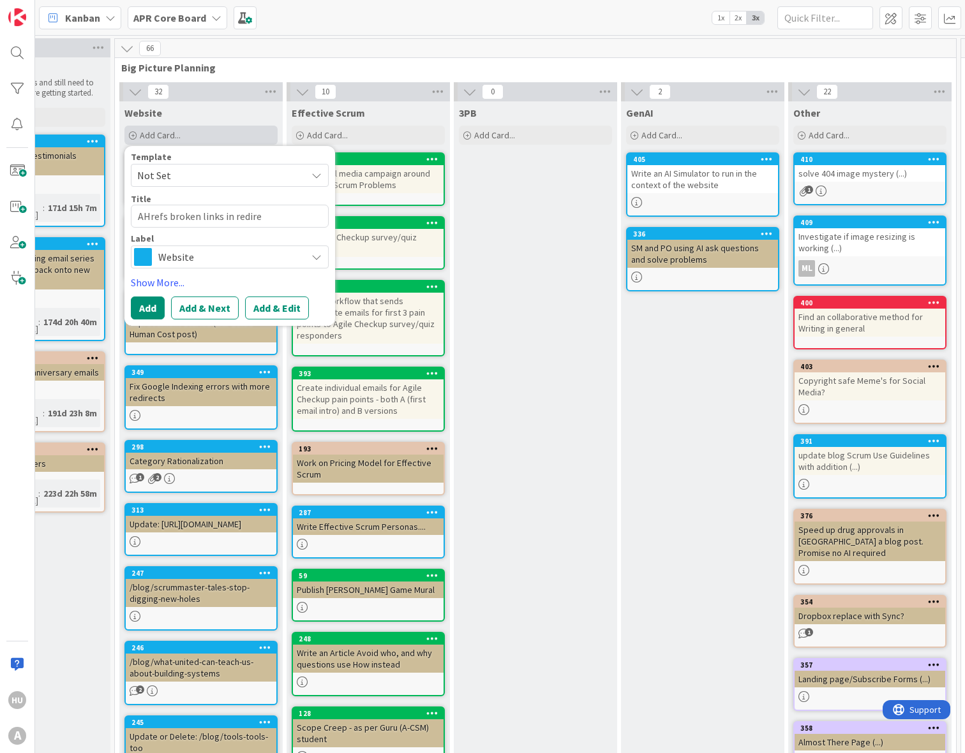
type textarea "AHrefs broken links in redirec"
type textarea "x"
type textarea "AHrefs broken links in redirect"
type textarea "x"
type textarea "AHrefs broken links in redirects"
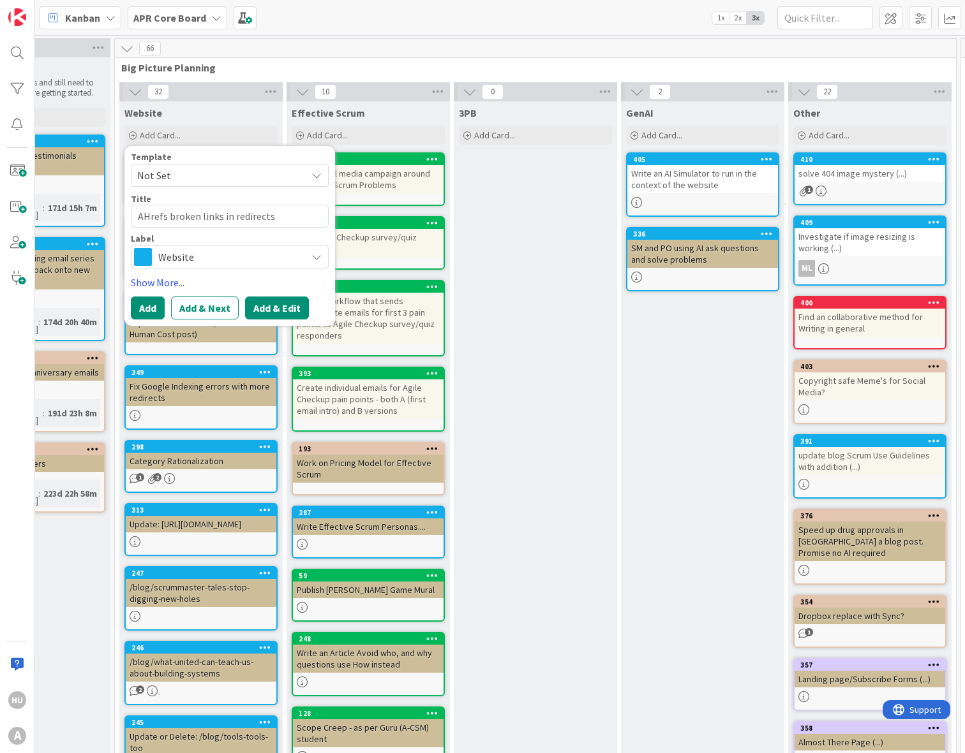
click at [288, 310] on button "Add & Edit" at bounding box center [277, 308] width 64 height 23
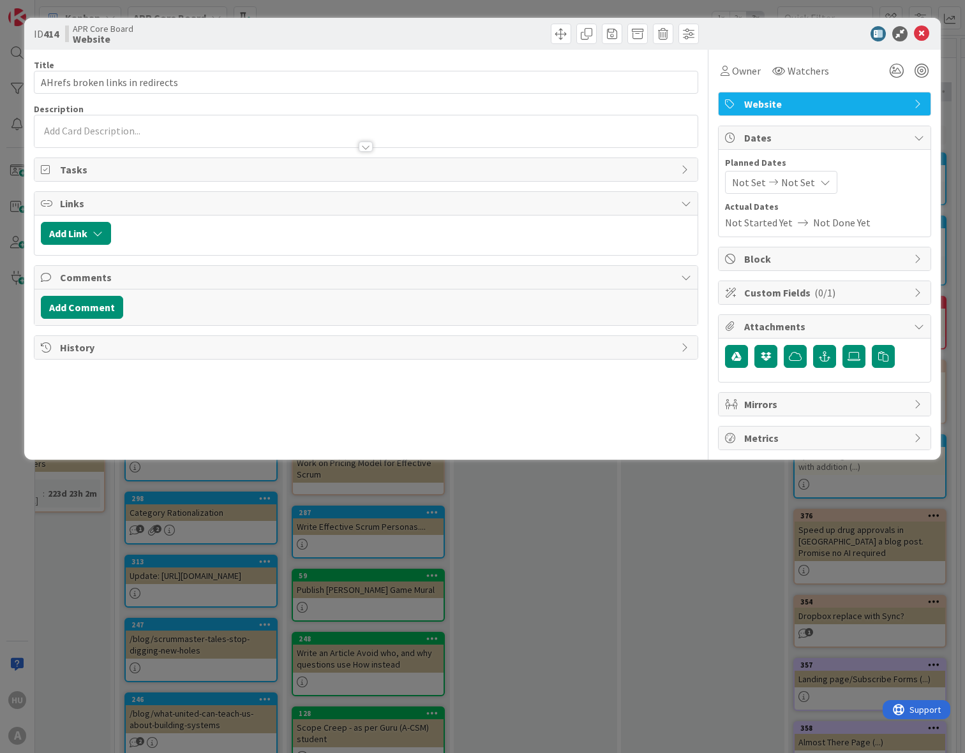
click at [147, 131] on div at bounding box center [365, 131] width 663 height 32
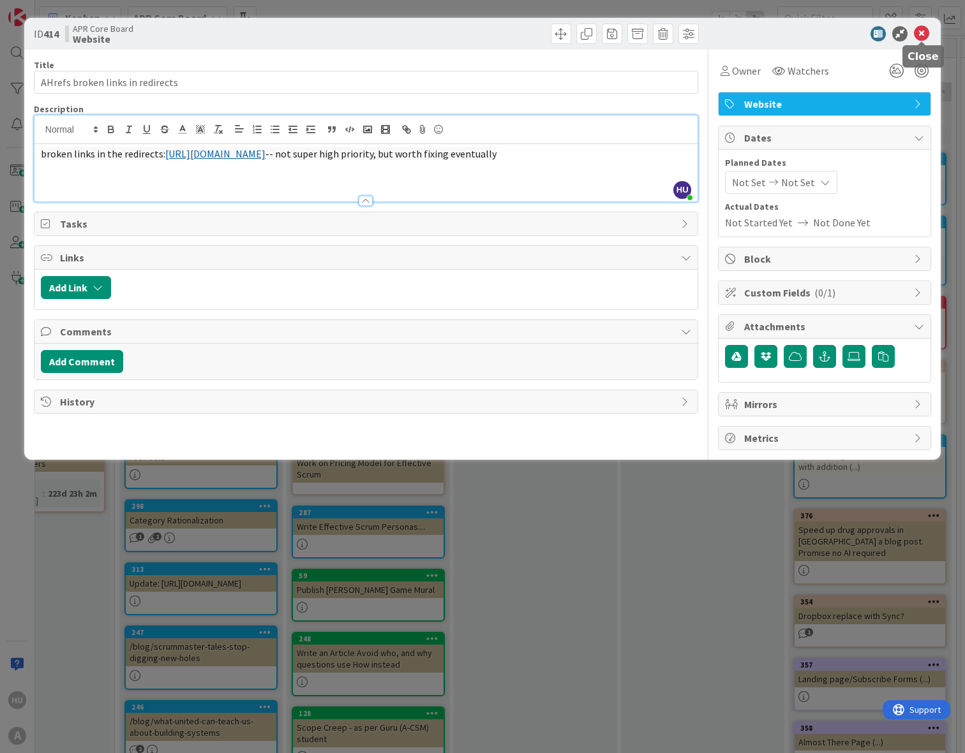
click at [922, 35] on icon at bounding box center [921, 33] width 15 height 15
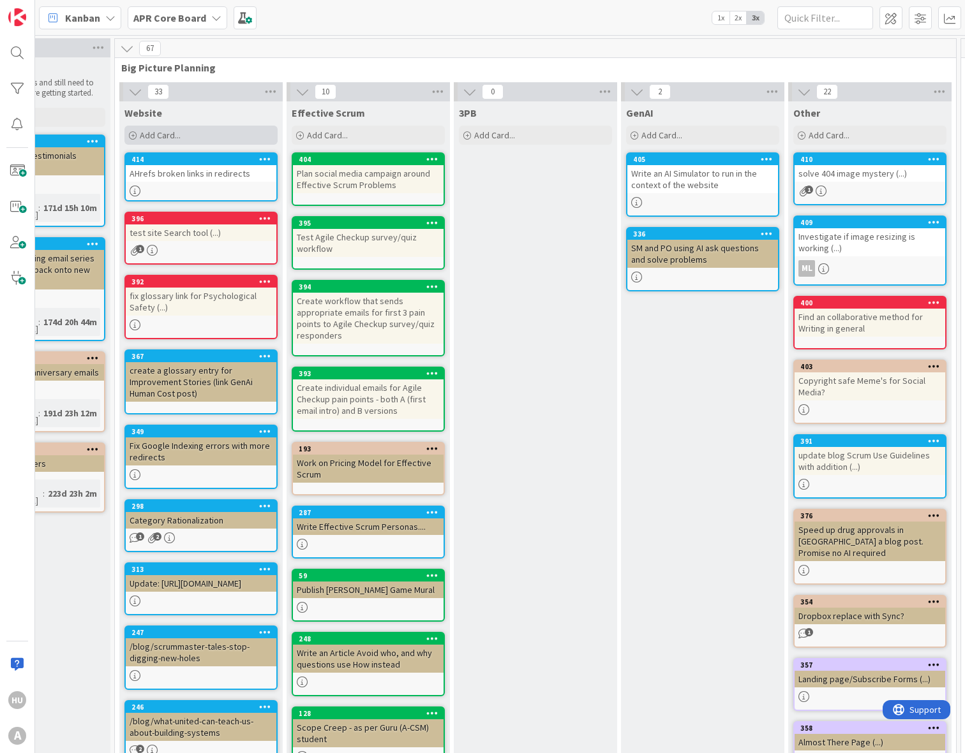
click at [144, 134] on span "Add Card..." at bounding box center [160, 135] width 41 height 11
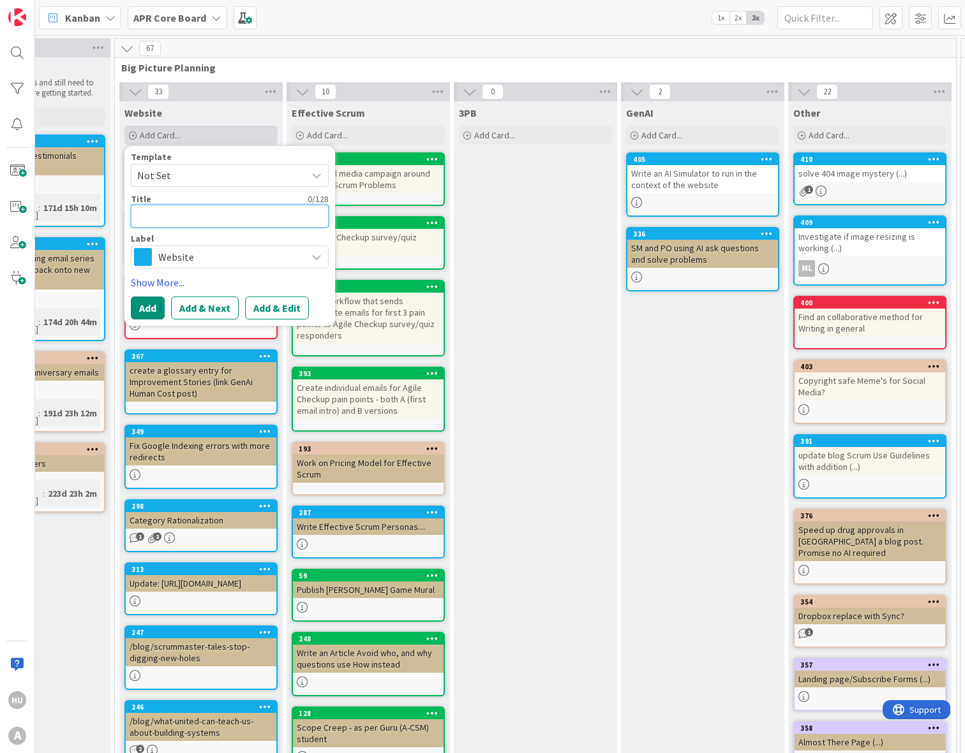
type textarea "x"
type textarea "A"
type textarea "x"
type textarea "AH"
type textarea "x"
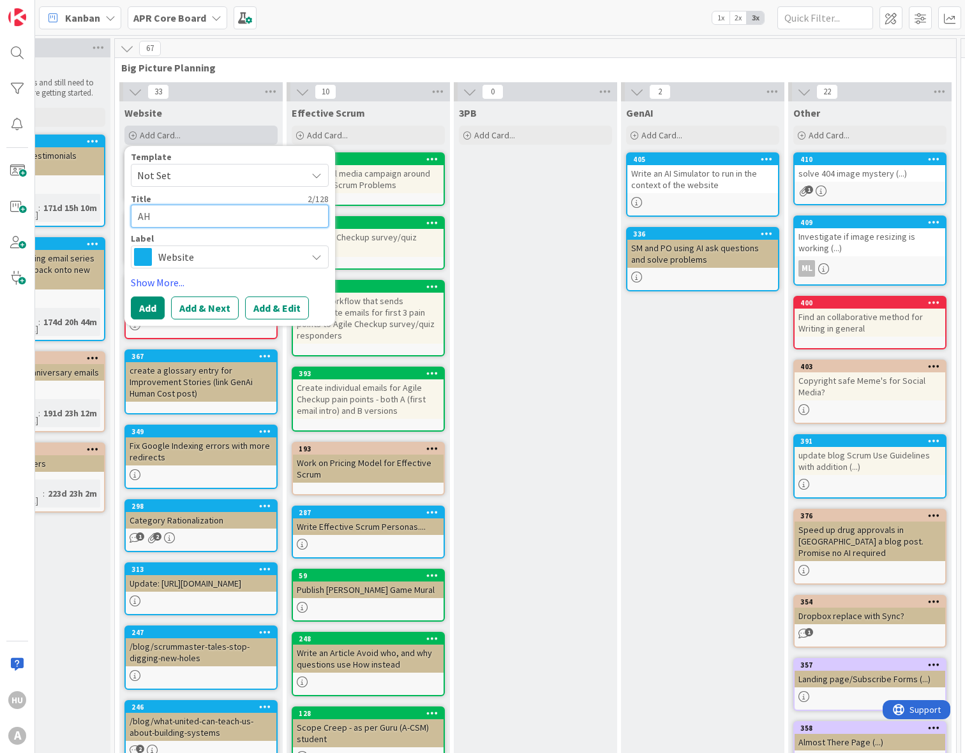
type textarea "AHr"
type textarea "x"
type textarea "AHre"
type textarea "x"
type textarea "AHref"
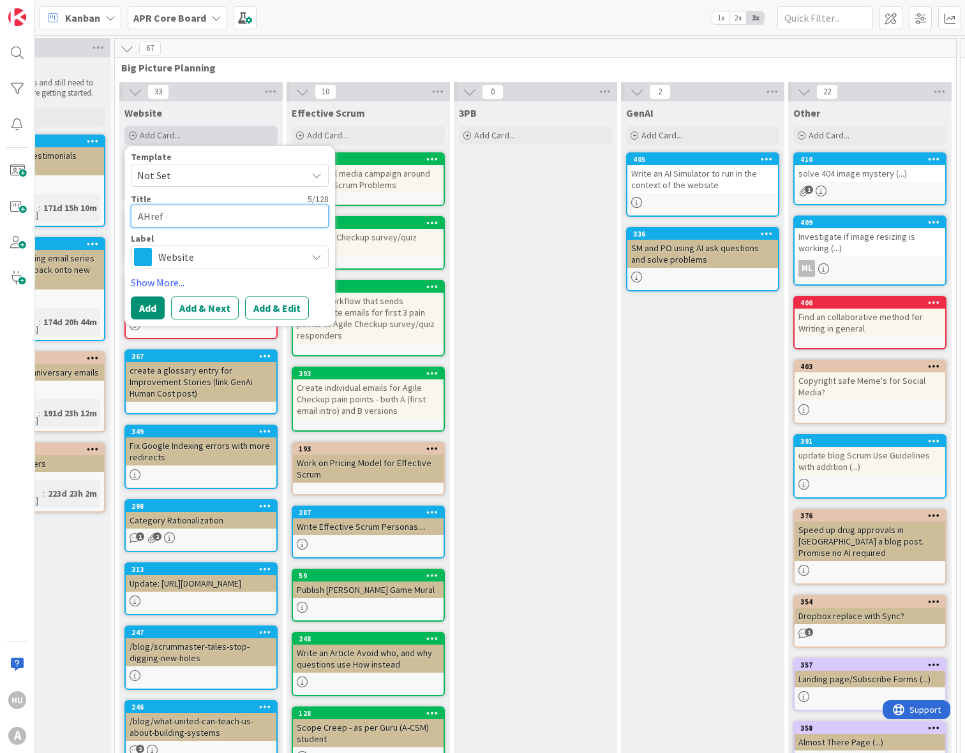
type textarea "x"
type textarea "AHrefs"
type textarea "x"
type textarea "AHrefs"
type textarea "x"
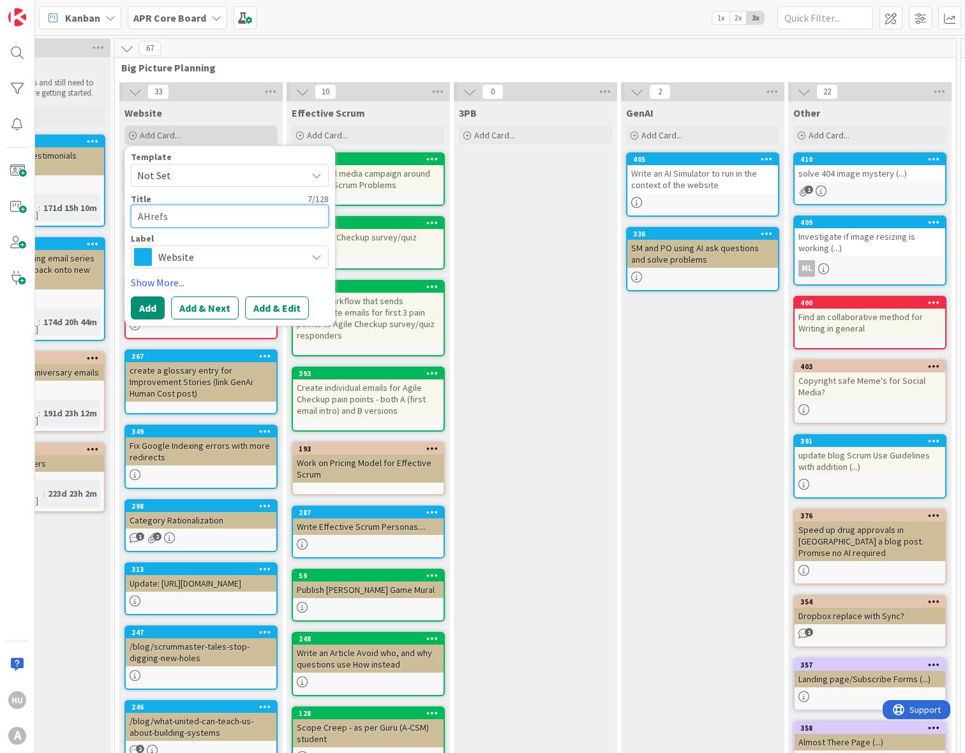
type textarea "AHrefs N"
type textarea "x"
type textarea "AHrefs No"
type textarea "x"
type textarea "AHrefs NoI"
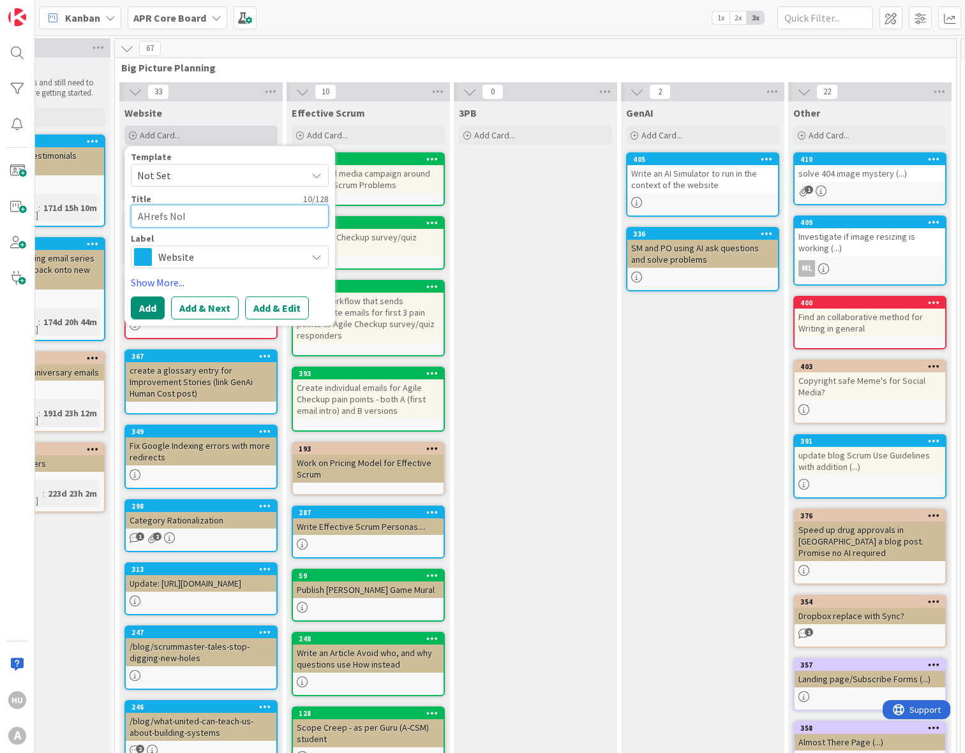
type textarea "x"
type textarea "AHrefs NoIN"
type textarea "x"
type textarea "AHrefs NoINe"
type textarea "x"
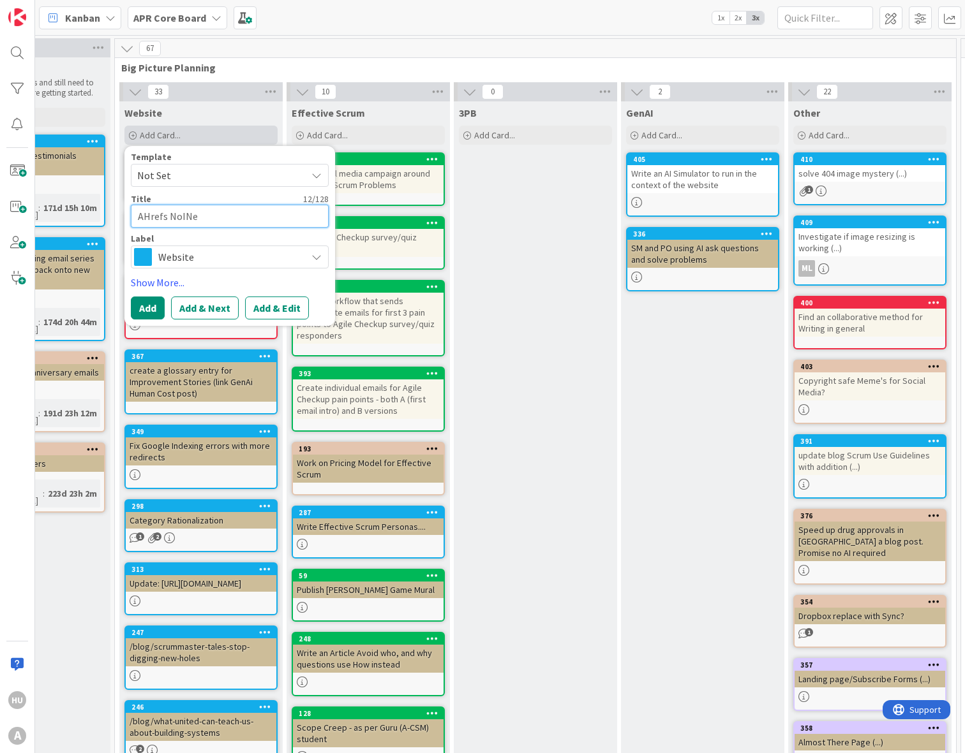
type textarea "AHrefs NoIN"
type textarea "x"
type textarea "AHrefs NoI"
type textarea "x"
type textarea "AHrefs NoIn"
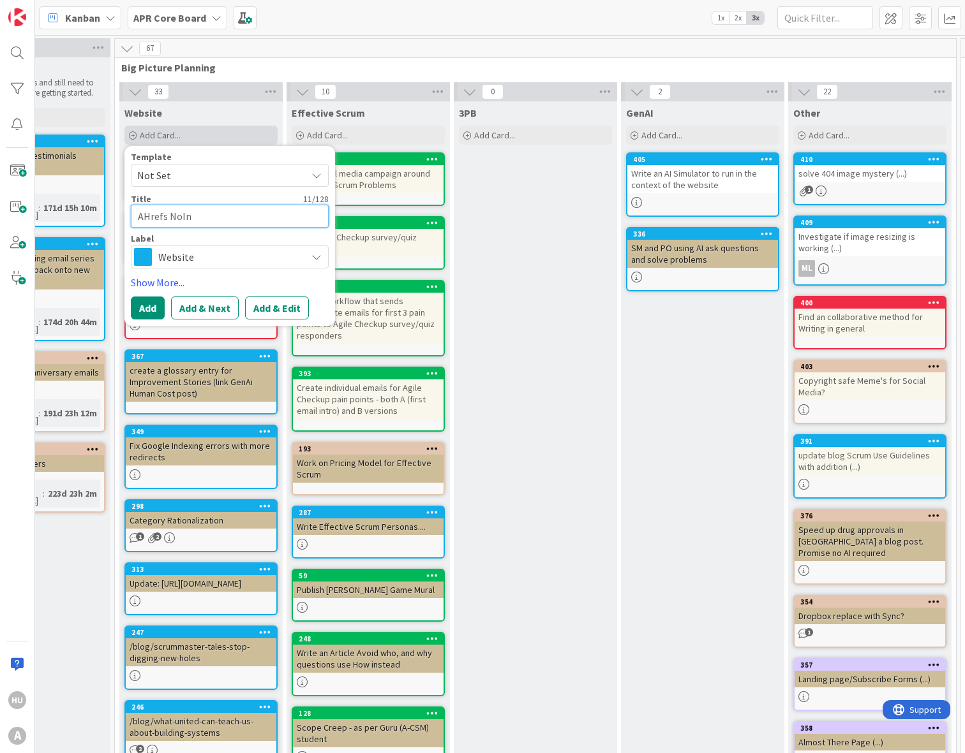
type textarea "x"
type textarea "AHrefs NoInd"
type textarea "x"
type textarea "AHrefs NoInde"
type textarea "x"
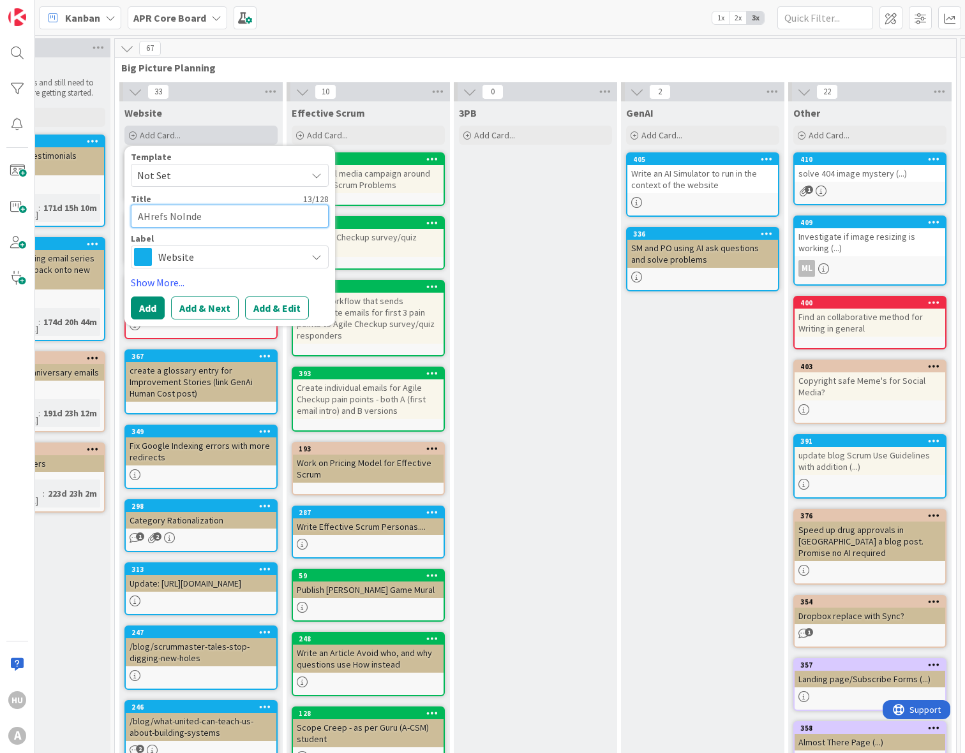
type textarea "AHrefs NoIndee"
type textarea "x"
type textarea "AHrefs NoInde"
type textarea "x"
type textarea "AHrefs NoIndex"
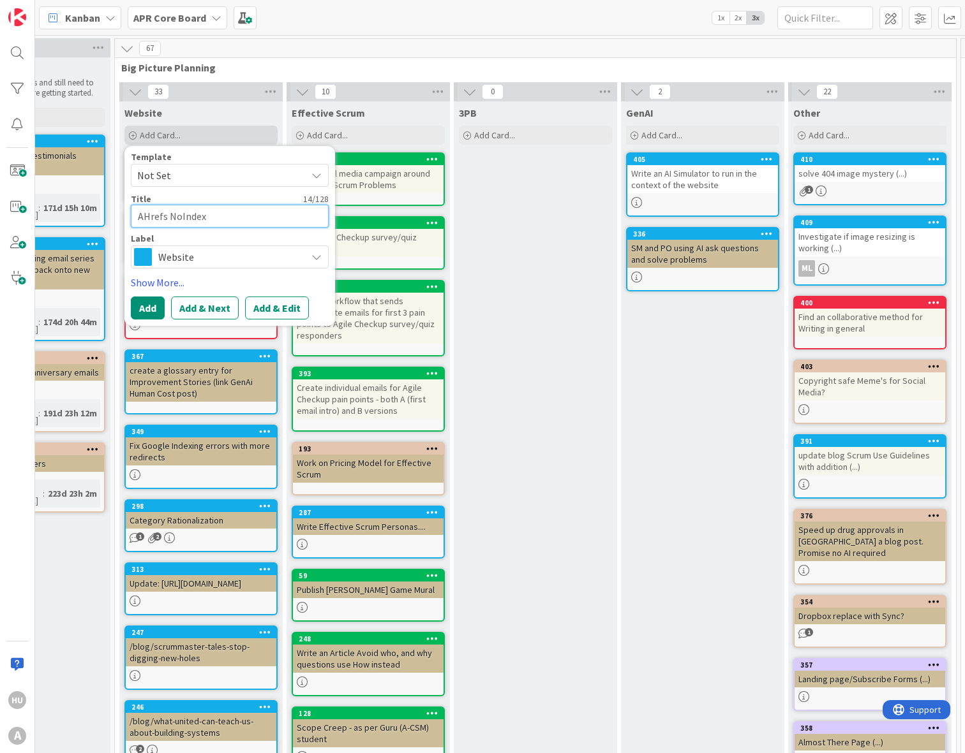
type textarea "x"
type textarea "AHrefs NoIndex"
type textarea "x"
type textarea "AHrefs NoIndex p"
type textarea "x"
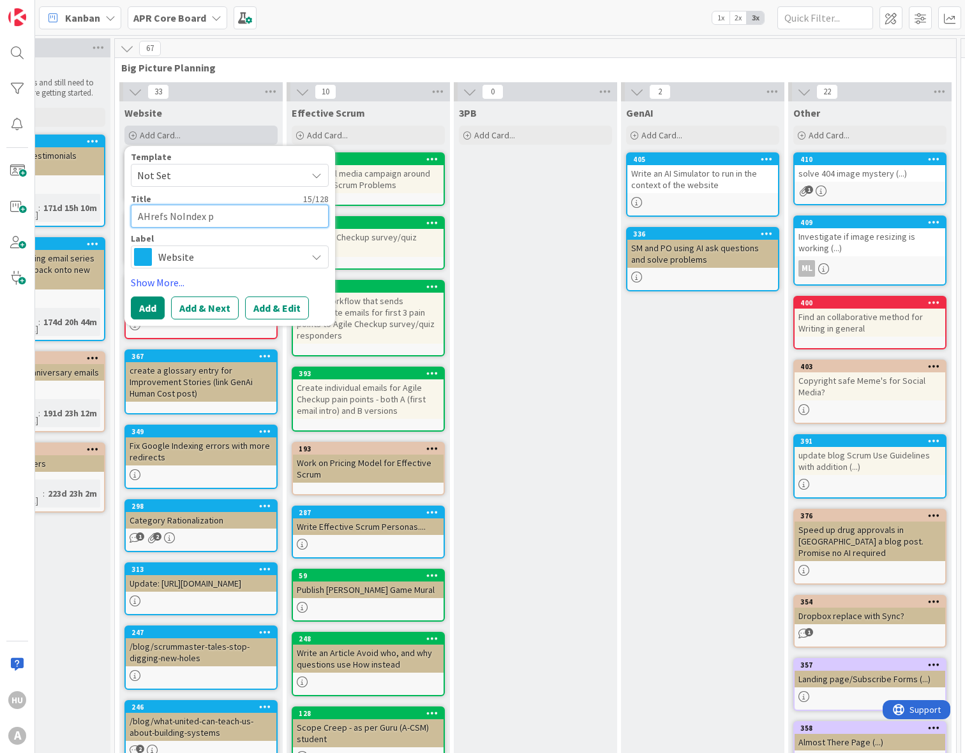
type textarea "AHrefs NoIndex pa"
type textarea "x"
type textarea "AHrefs NoIndex pag"
type textarea "x"
type textarea "AHrefs NoIndex pagg"
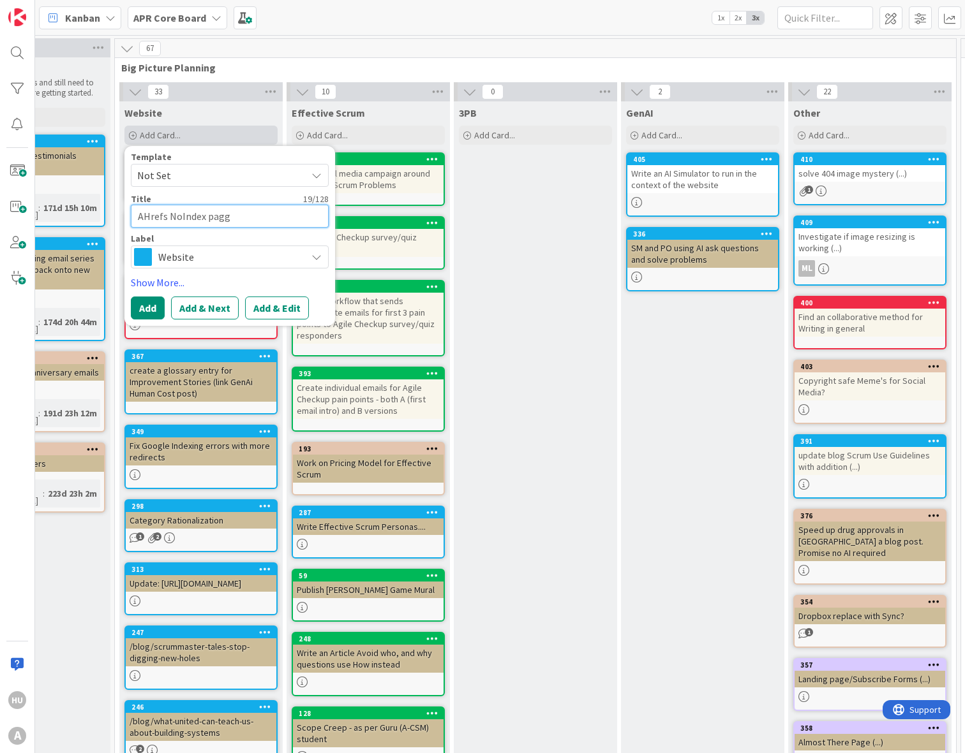
type textarea "x"
type textarea "AHrefs NoIndex pagge"
type textarea "x"
type textarea "AHrefs NoIndex pagges"
type textarea "x"
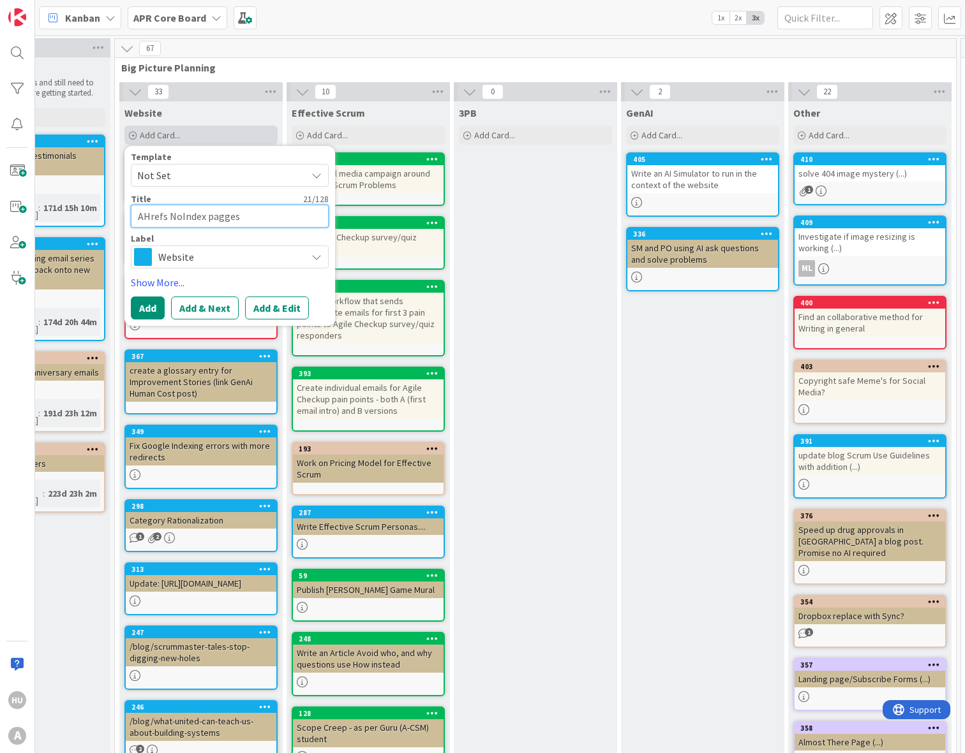
type textarea "AHrefs NoIndex pagges"
type textarea "x"
type textarea "AHrefs NoIndex pagges i"
type textarea "x"
type textarea "AHrefs NoIndex pagges"
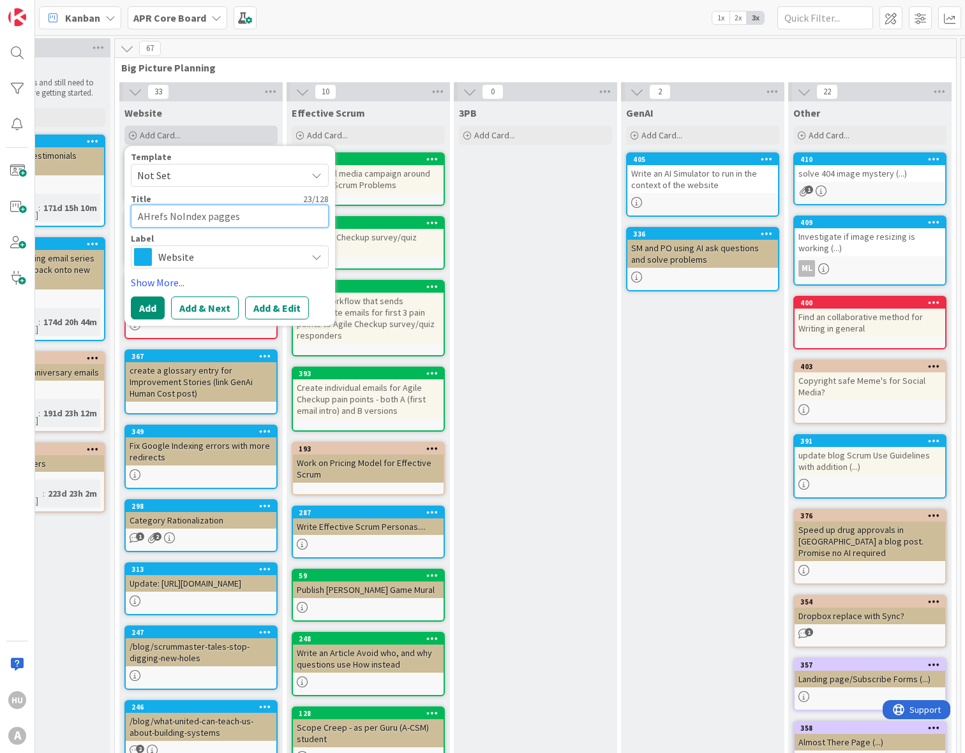
type textarea "x"
type textarea "AHrefs NoIndex pagges"
type textarea "x"
type textarea "AHrefs NoIndex pagge"
type textarea "x"
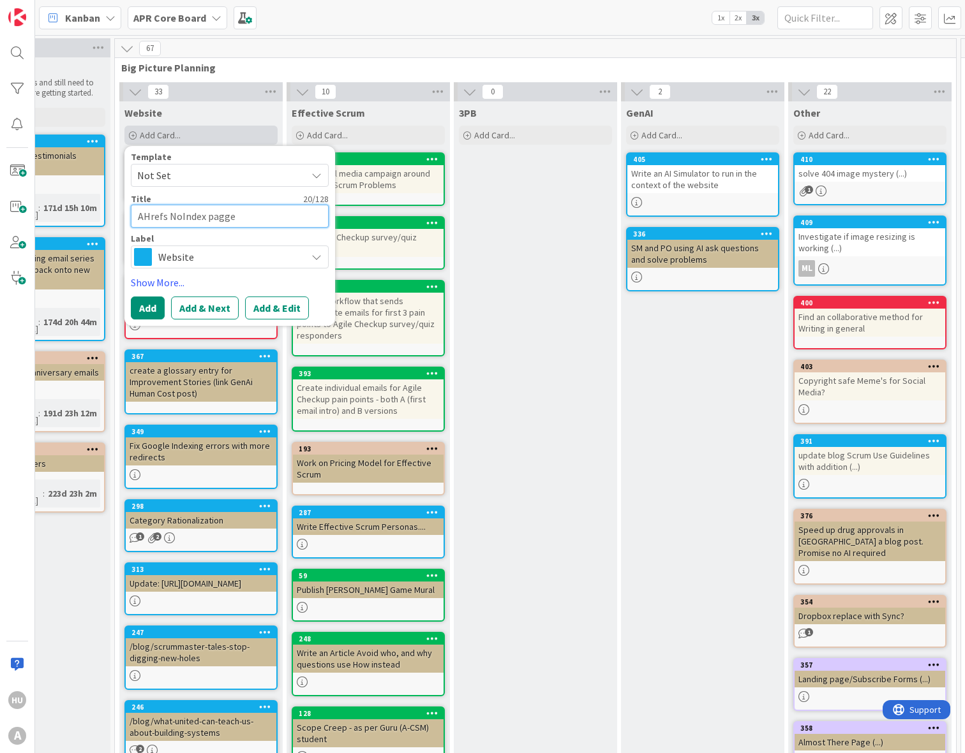
type textarea "AHrefs NoIndex pagg"
type textarea "x"
type textarea "AHrefs NoIndex pag"
type textarea "x"
type textarea "AHrefs NoIndex page"
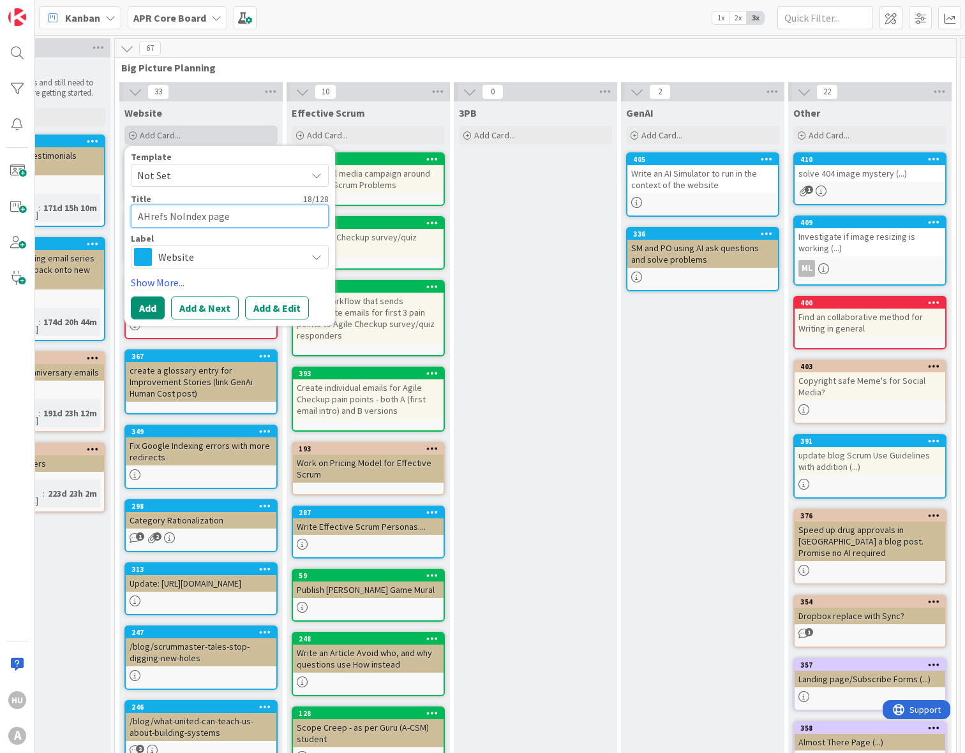
type textarea "x"
type textarea "AHrefs NoIndex pages"
click at [253, 217] on textarea "AHrefs NoIndex pages in sitremap" at bounding box center [230, 216] width 198 height 23
click at [274, 316] on button "Add & Edit" at bounding box center [277, 308] width 64 height 23
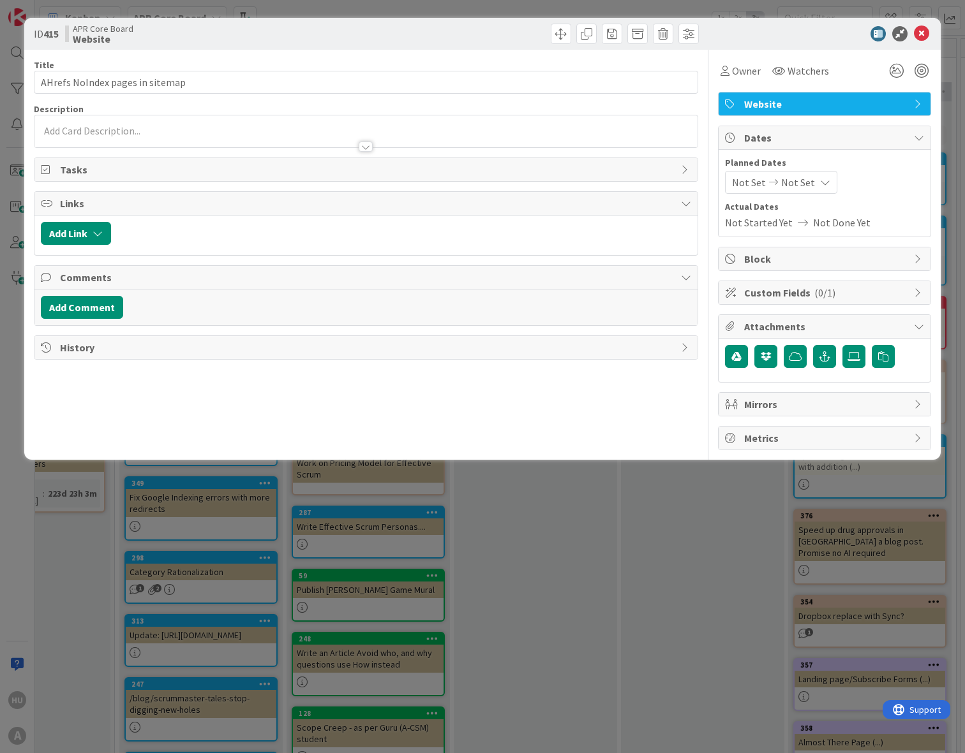
click at [148, 135] on div at bounding box center [365, 140] width 663 height 13
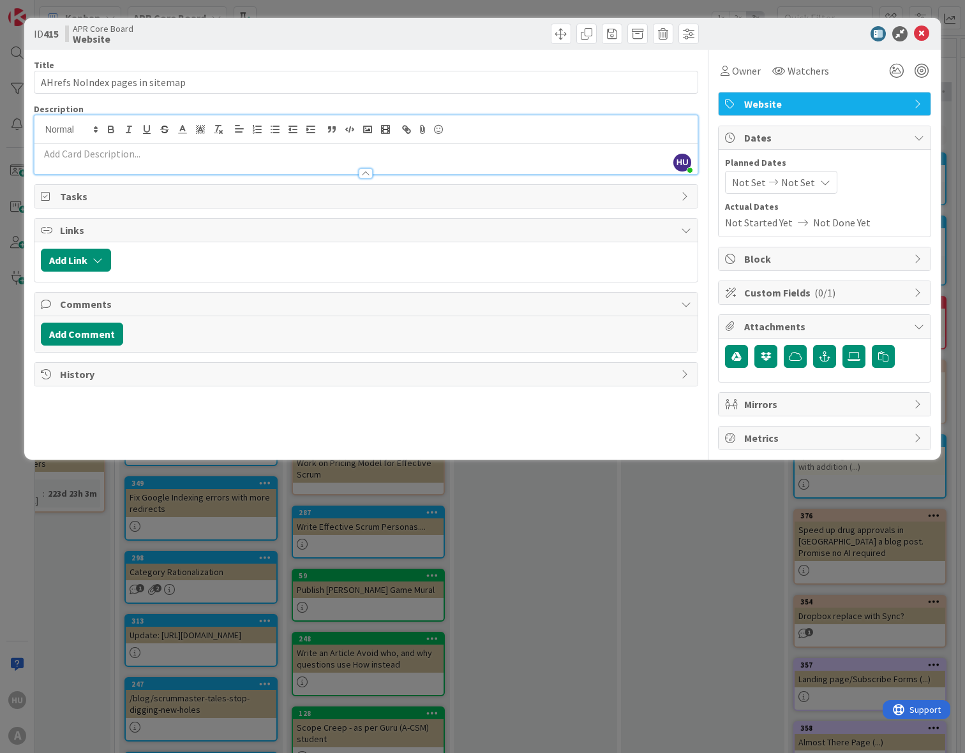
click at [138, 150] on p at bounding box center [366, 154] width 650 height 15
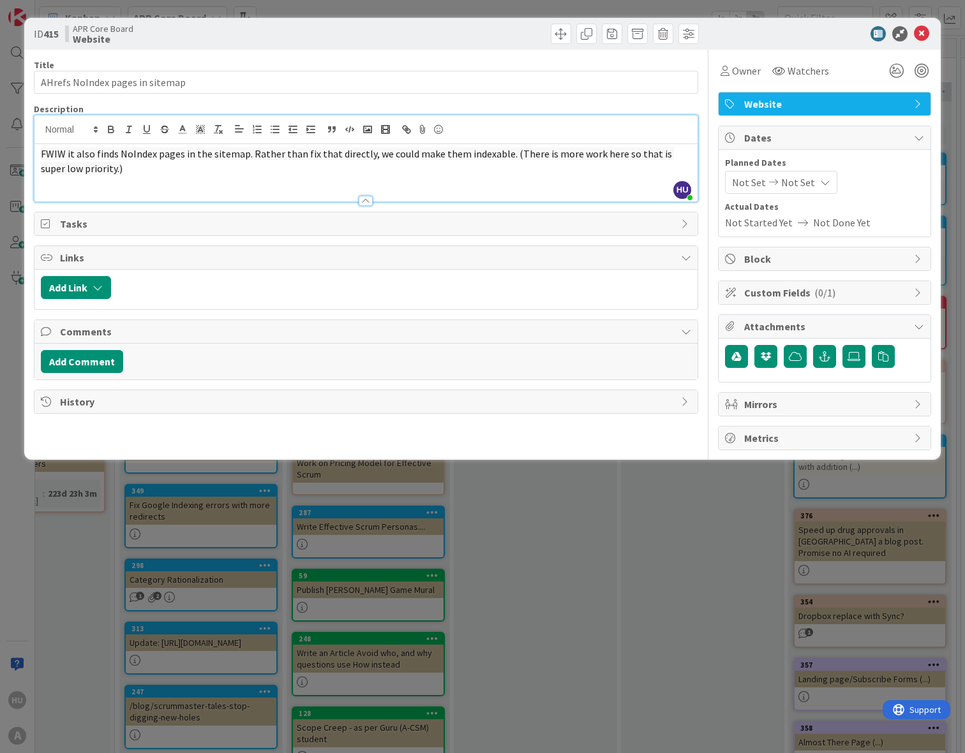
click at [41, 152] on span "FWIW it also finds NoIndex pages in the sitemap. Rather than fix that directly,…" at bounding box center [357, 160] width 633 height 27
click at [924, 36] on icon at bounding box center [921, 33] width 15 height 15
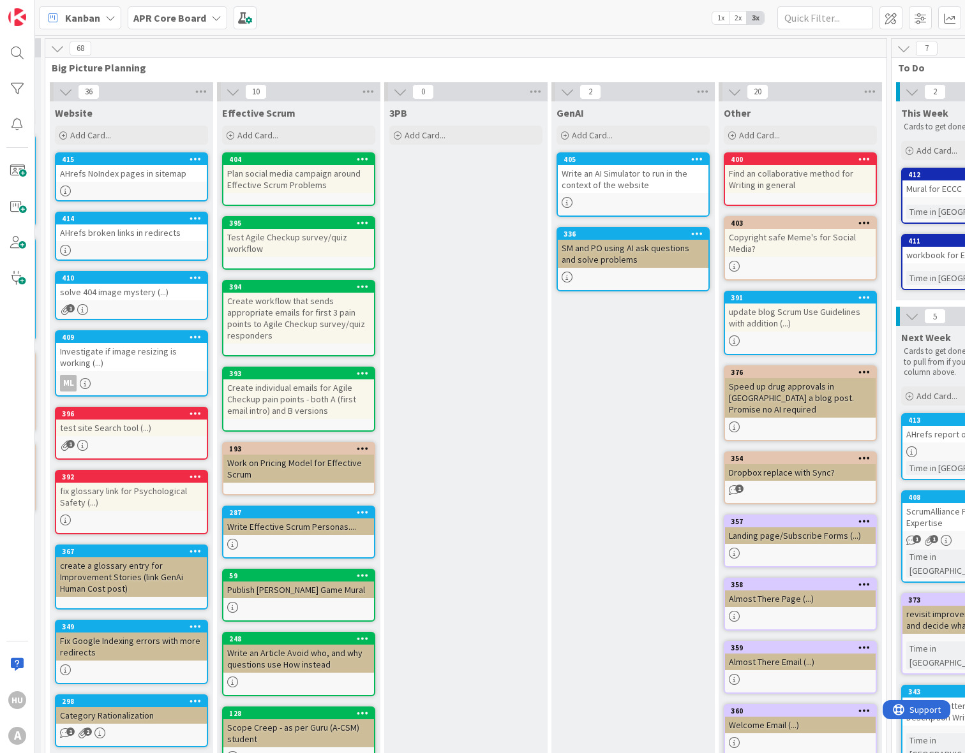
scroll to position [0, 246]
